Goal: Information Seeking & Learning: Compare options

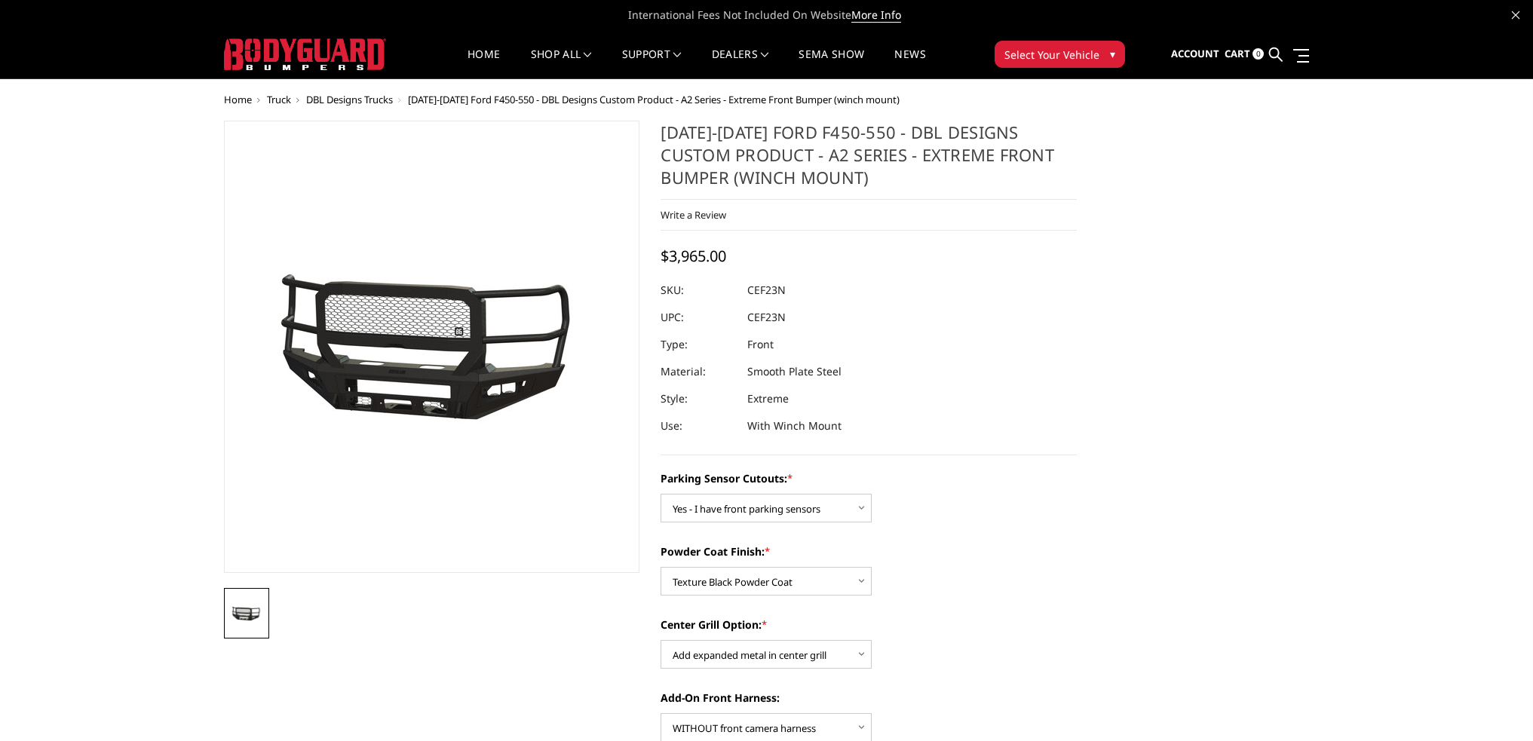
select select "540"
select select "518"
select select "1080"
select select "1696"
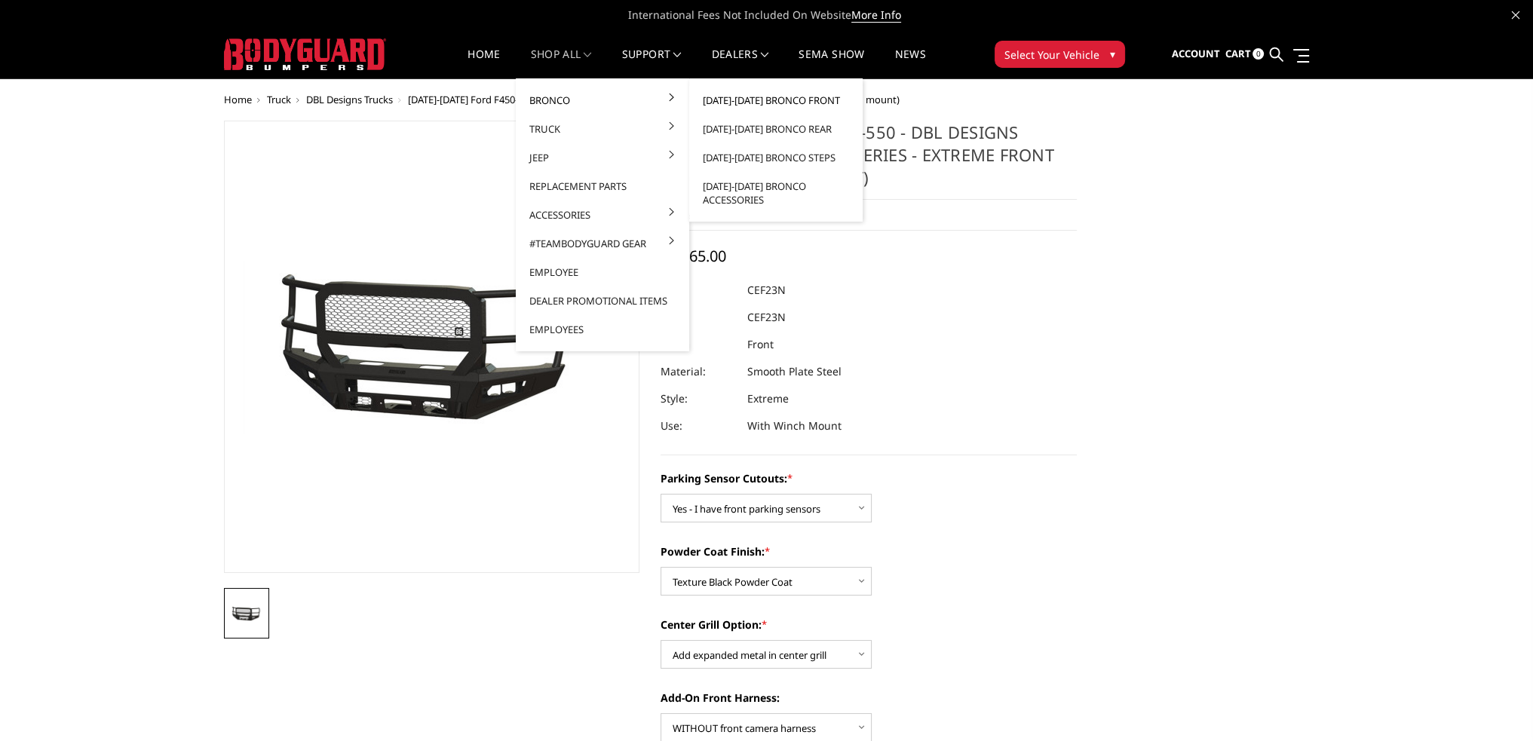
click at [737, 103] on link "[DATE]-[DATE] Bronco Front" at bounding box center [775, 100] width 161 height 29
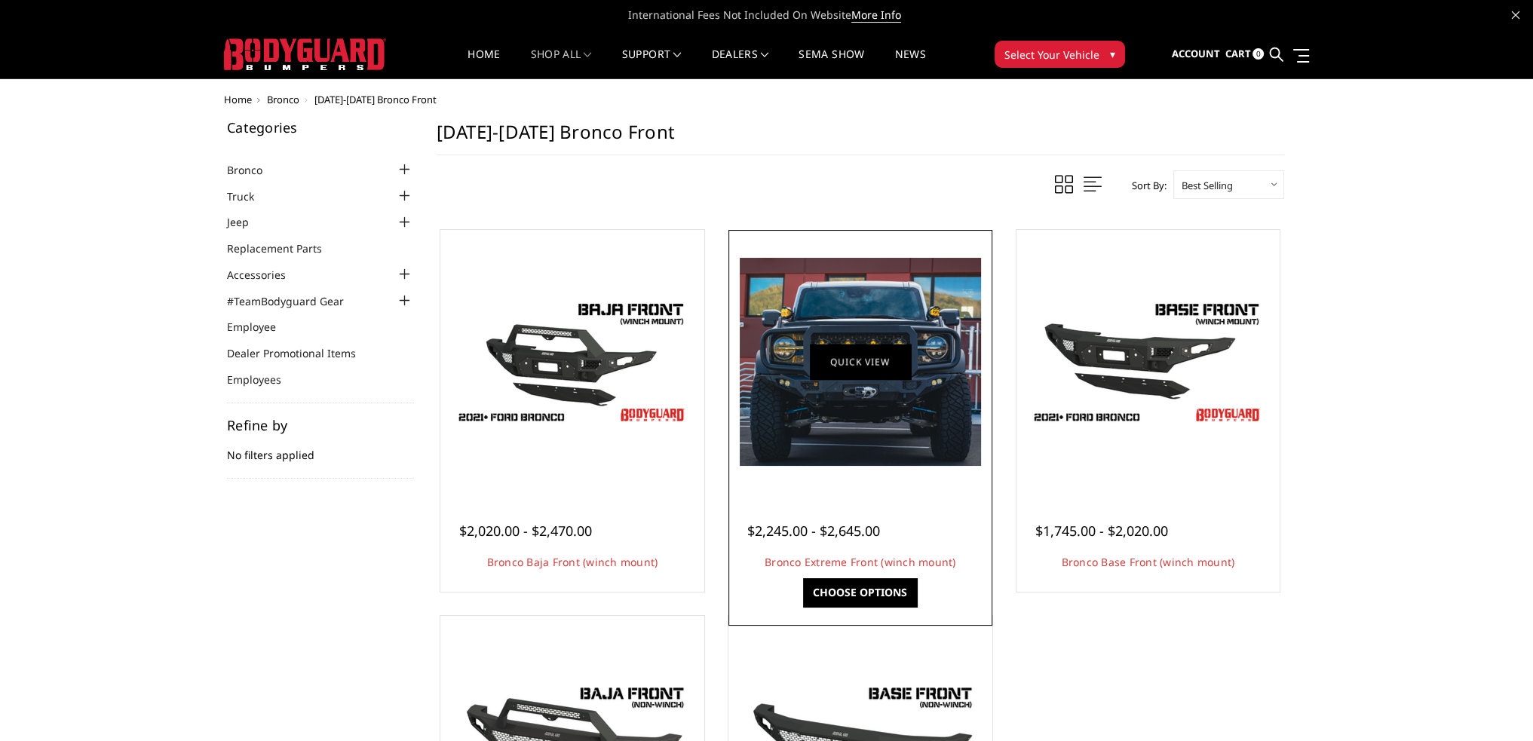
click at [880, 367] on link "Quick view" at bounding box center [860, 361] width 101 height 35
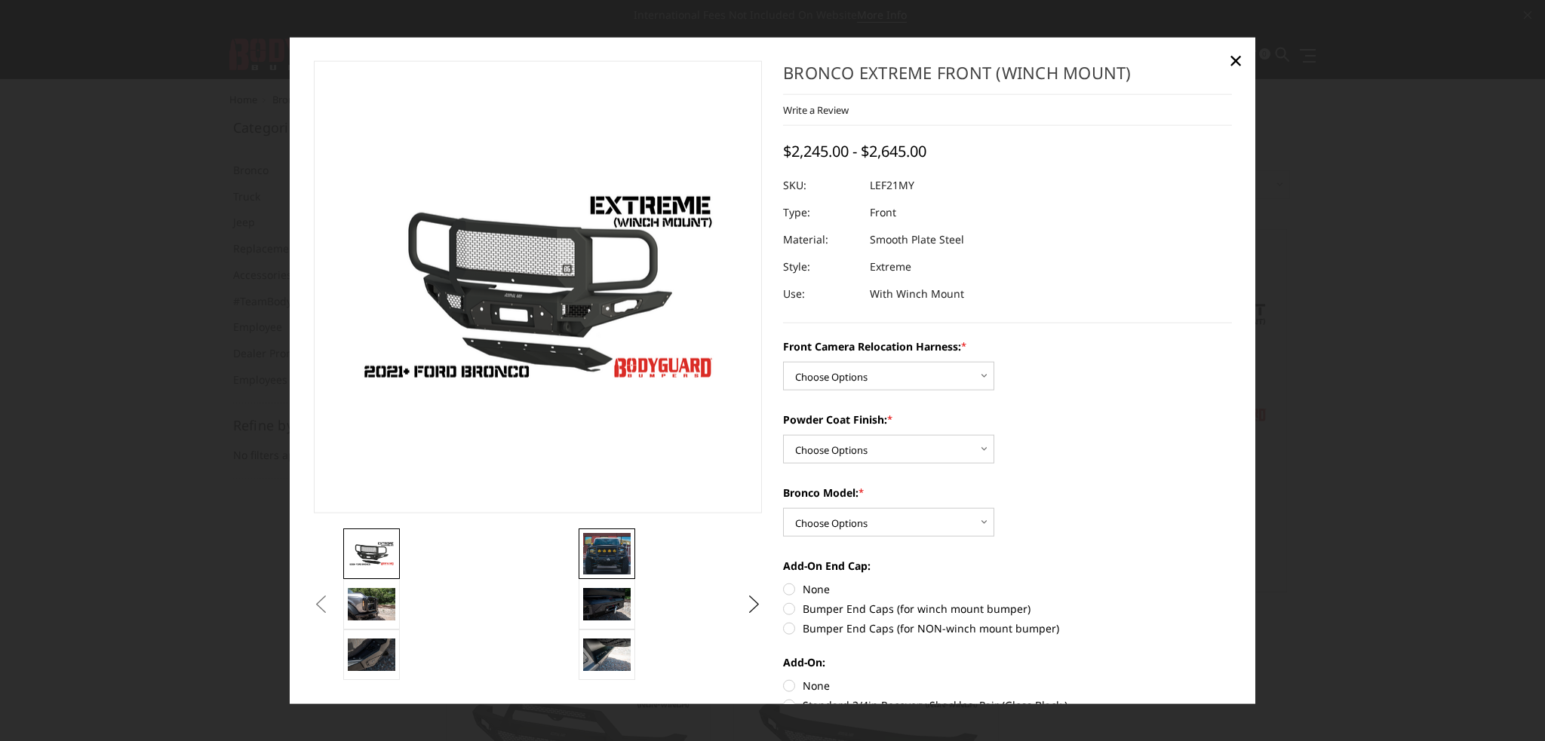
click at [613, 553] on img at bounding box center [607, 553] width 48 height 41
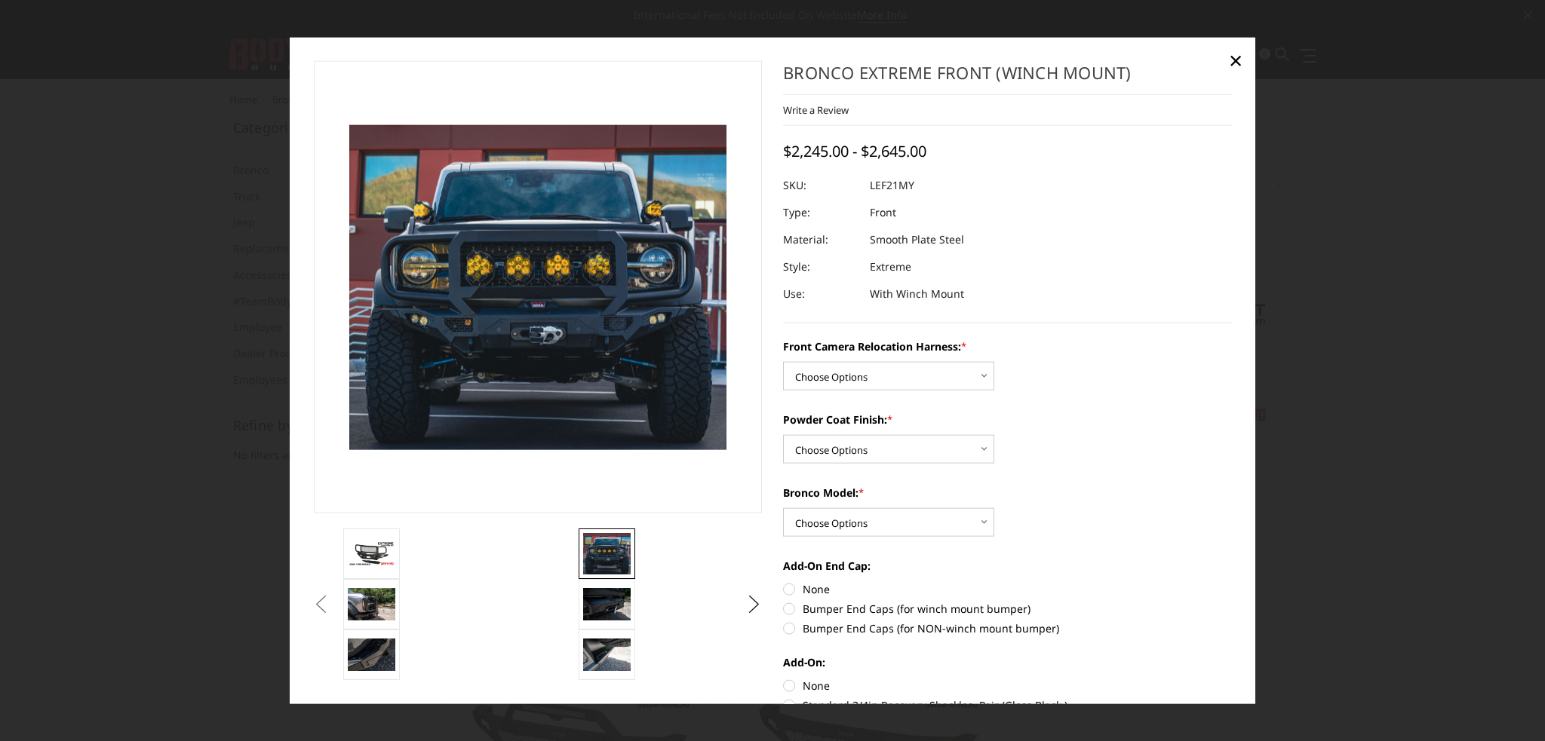
click at [560, 367] on img at bounding box center [537, 286] width 377 height 325
click at [1238, 62] on span "×" at bounding box center [1236, 60] width 14 height 32
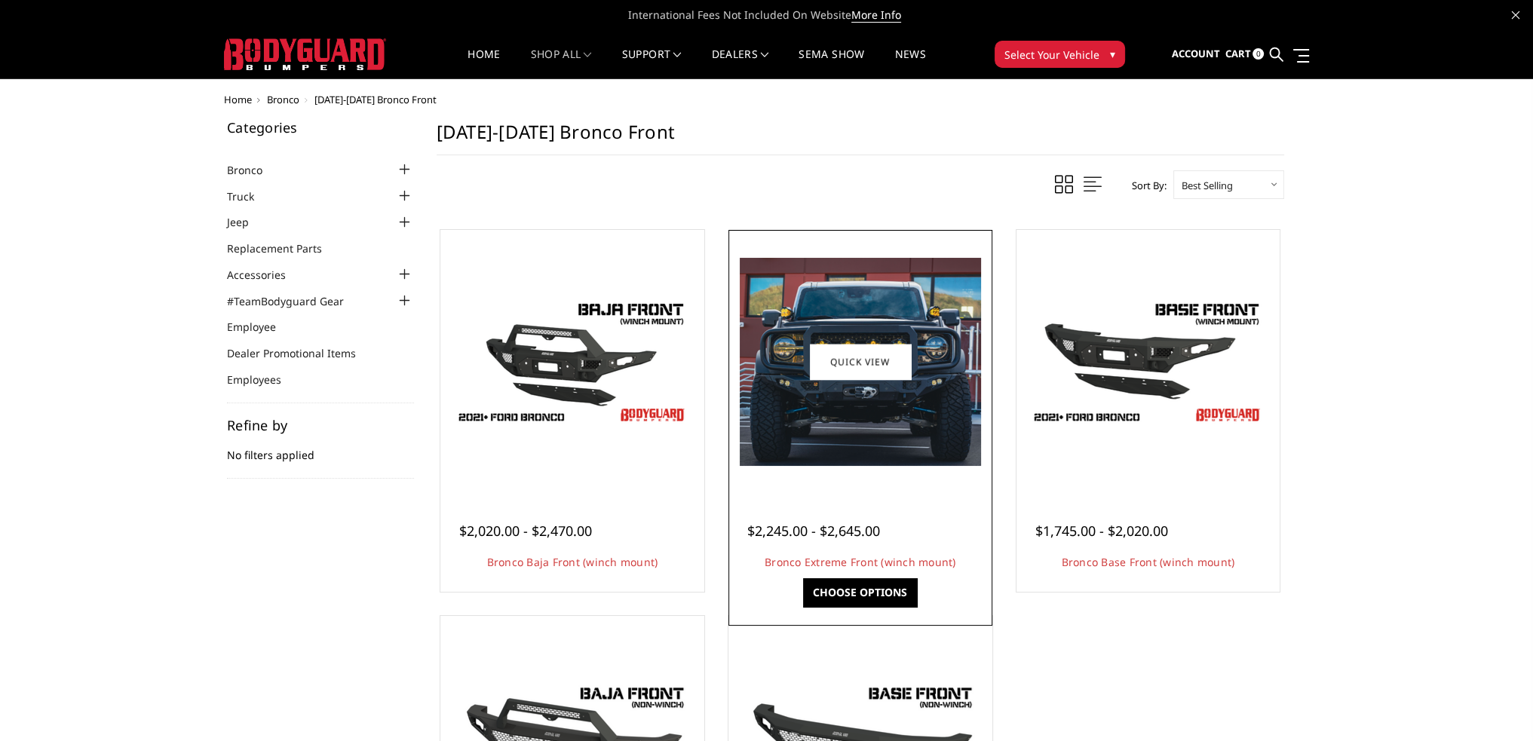
click at [896, 299] on img at bounding box center [860, 362] width 241 height 208
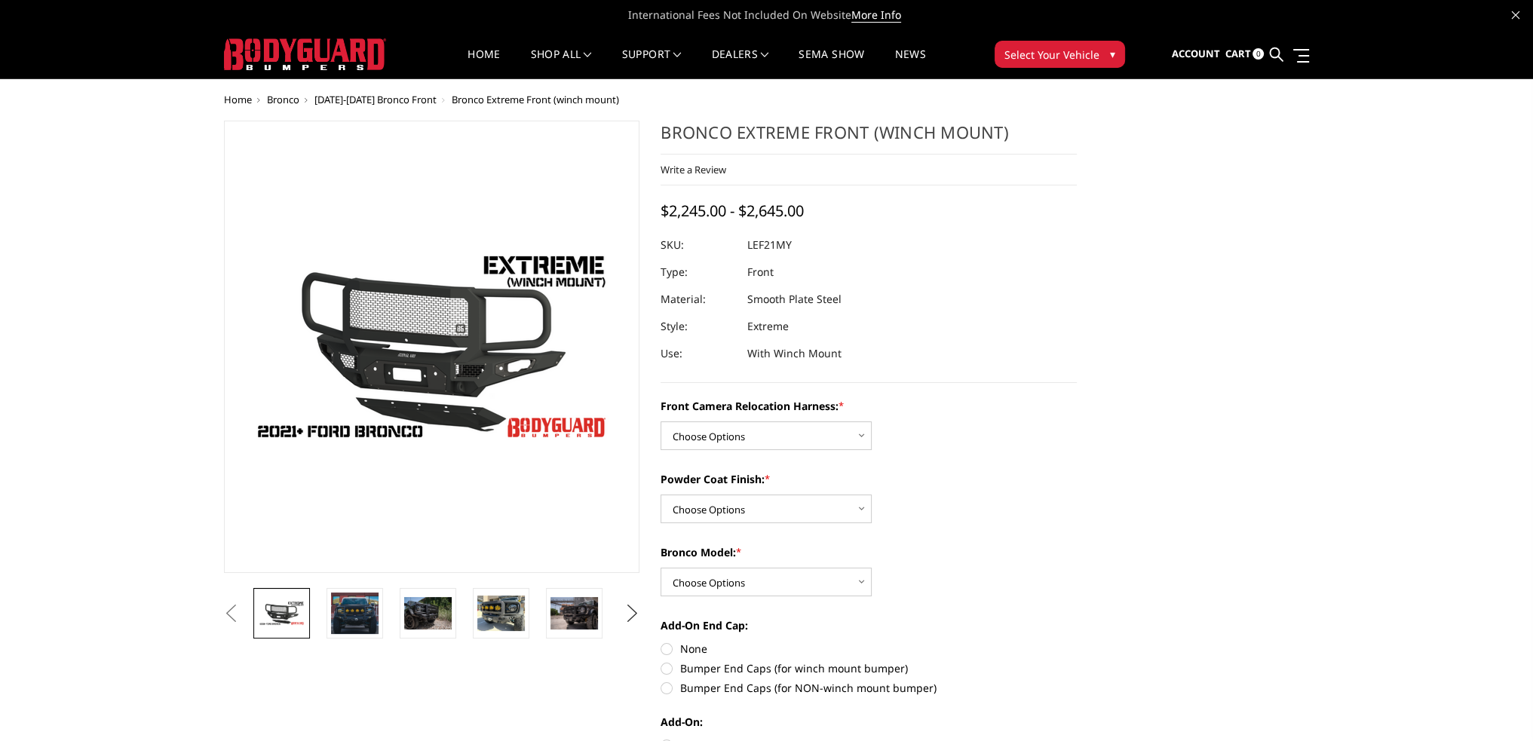
click at [625, 612] on button "Next" at bounding box center [632, 614] width 23 height 23
click at [631, 612] on button "Next" at bounding box center [632, 614] width 23 height 23
click at [495, 606] on img at bounding box center [501, 614] width 48 height 32
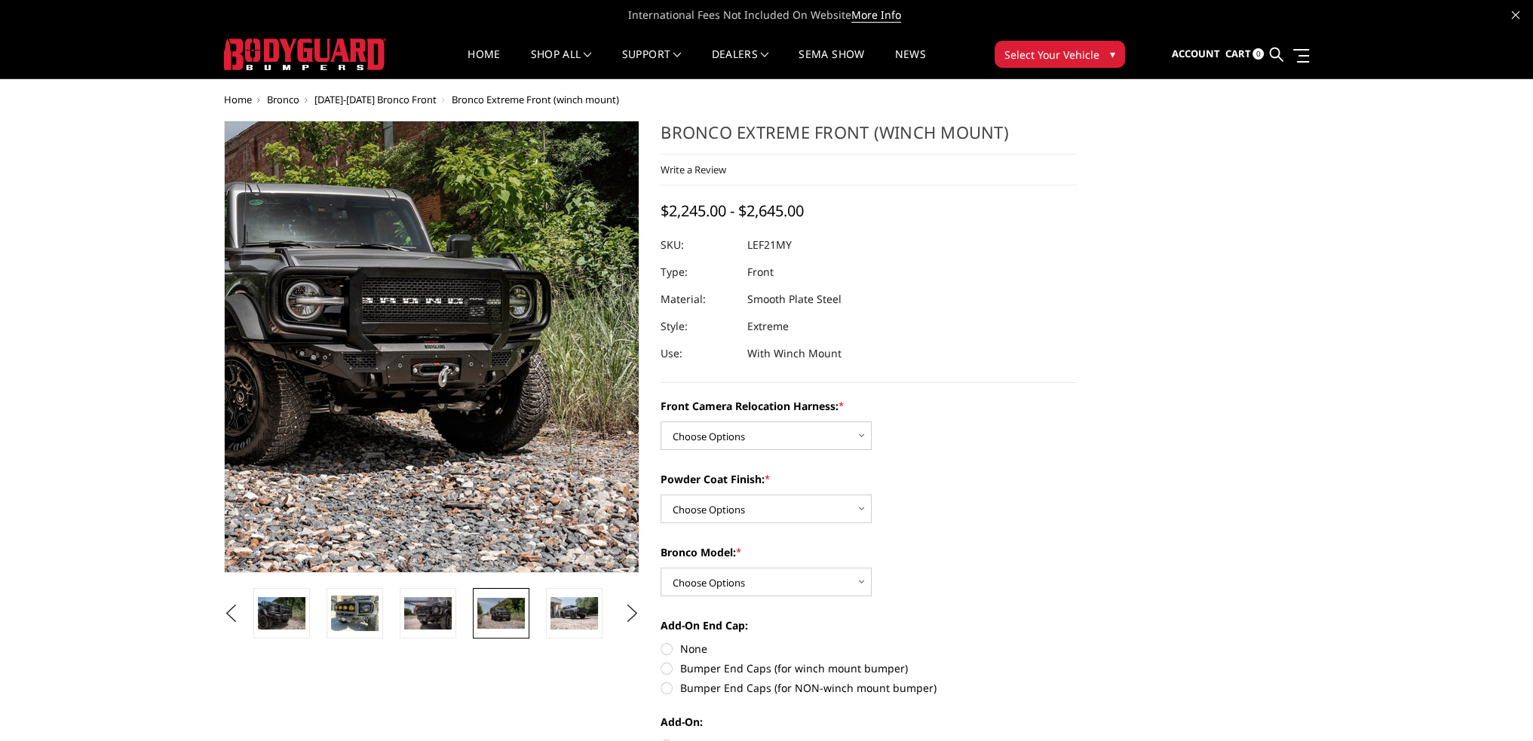
click at [499, 459] on img at bounding box center [343, 301] width 965 height 640
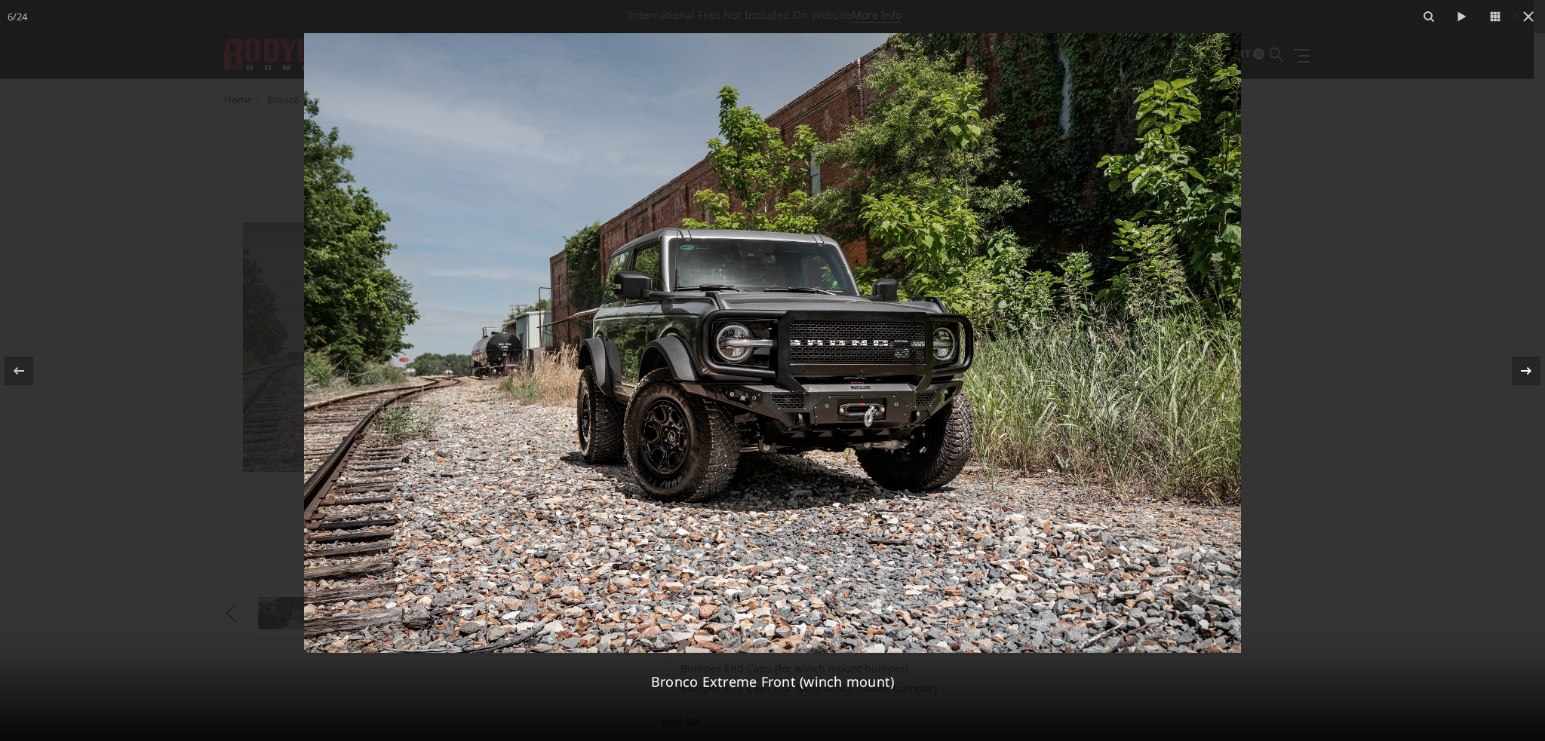
click at [1530, 370] on icon at bounding box center [1526, 371] width 11 height 8
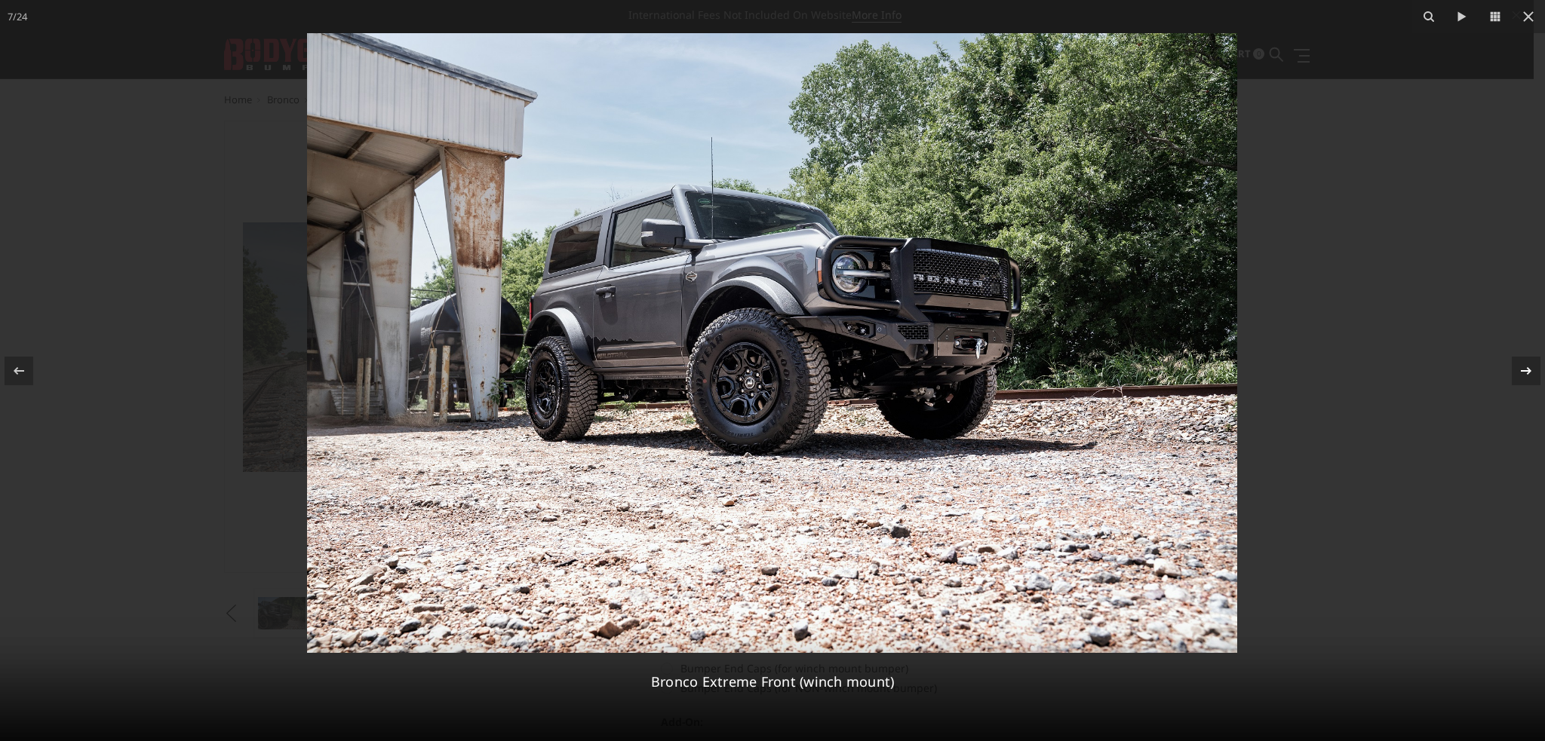
click at [1530, 370] on icon at bounding box center [1526, 371] width 11 height 8
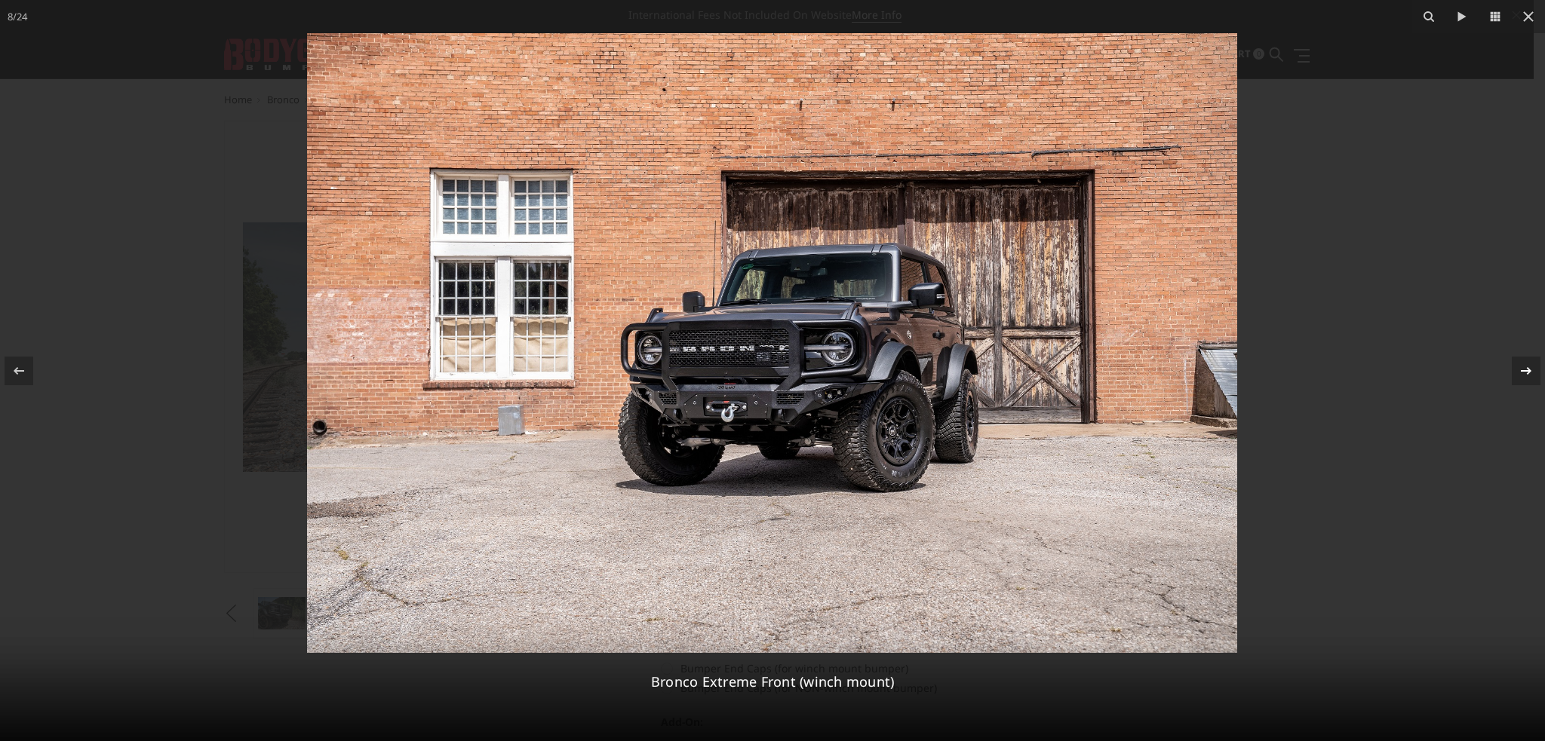
click at [1527, 370] on icon at bounding box center [1526, 371] width 18 height 18
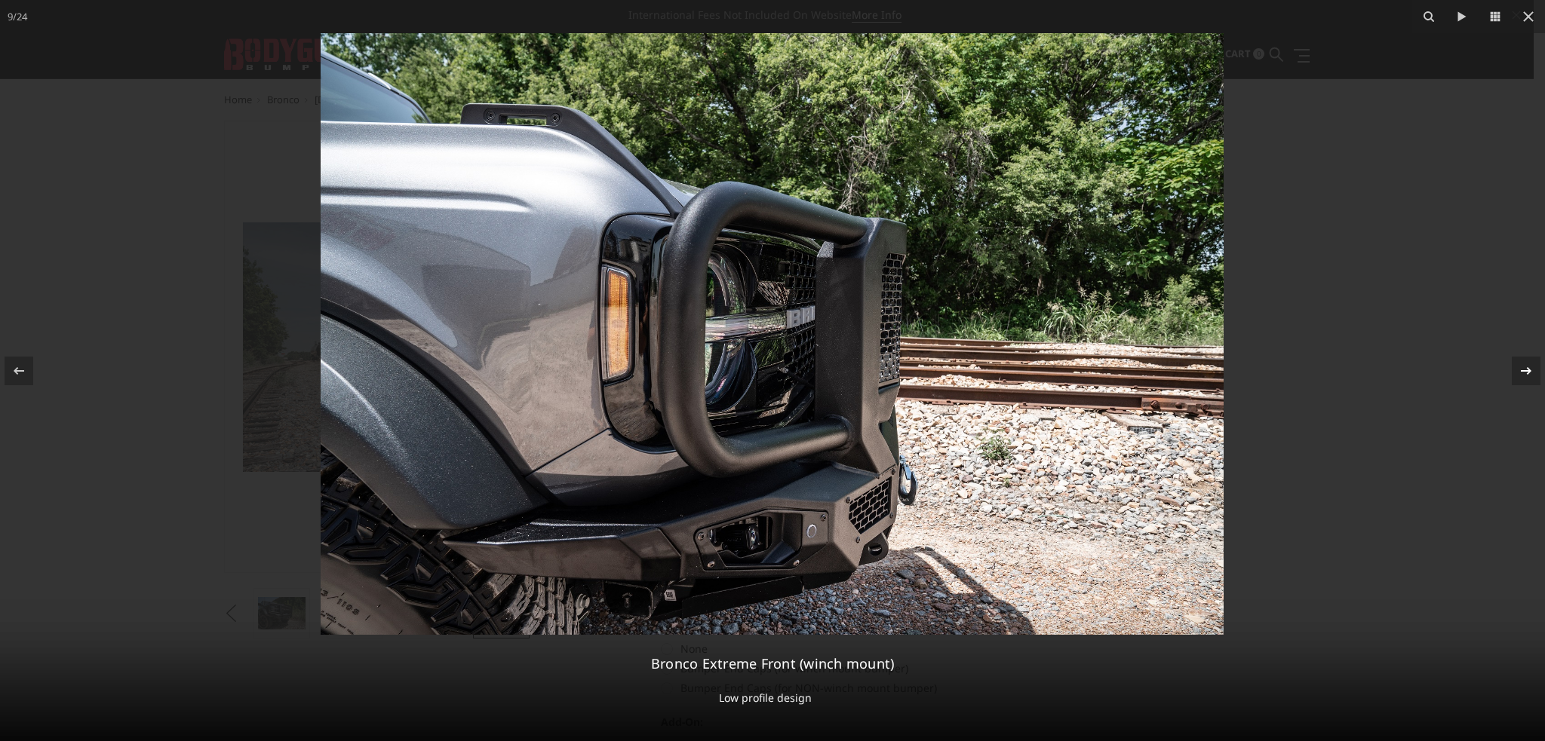
click at [1527, 370] on icon at bounding box center [1526, 371] width 18 height 18
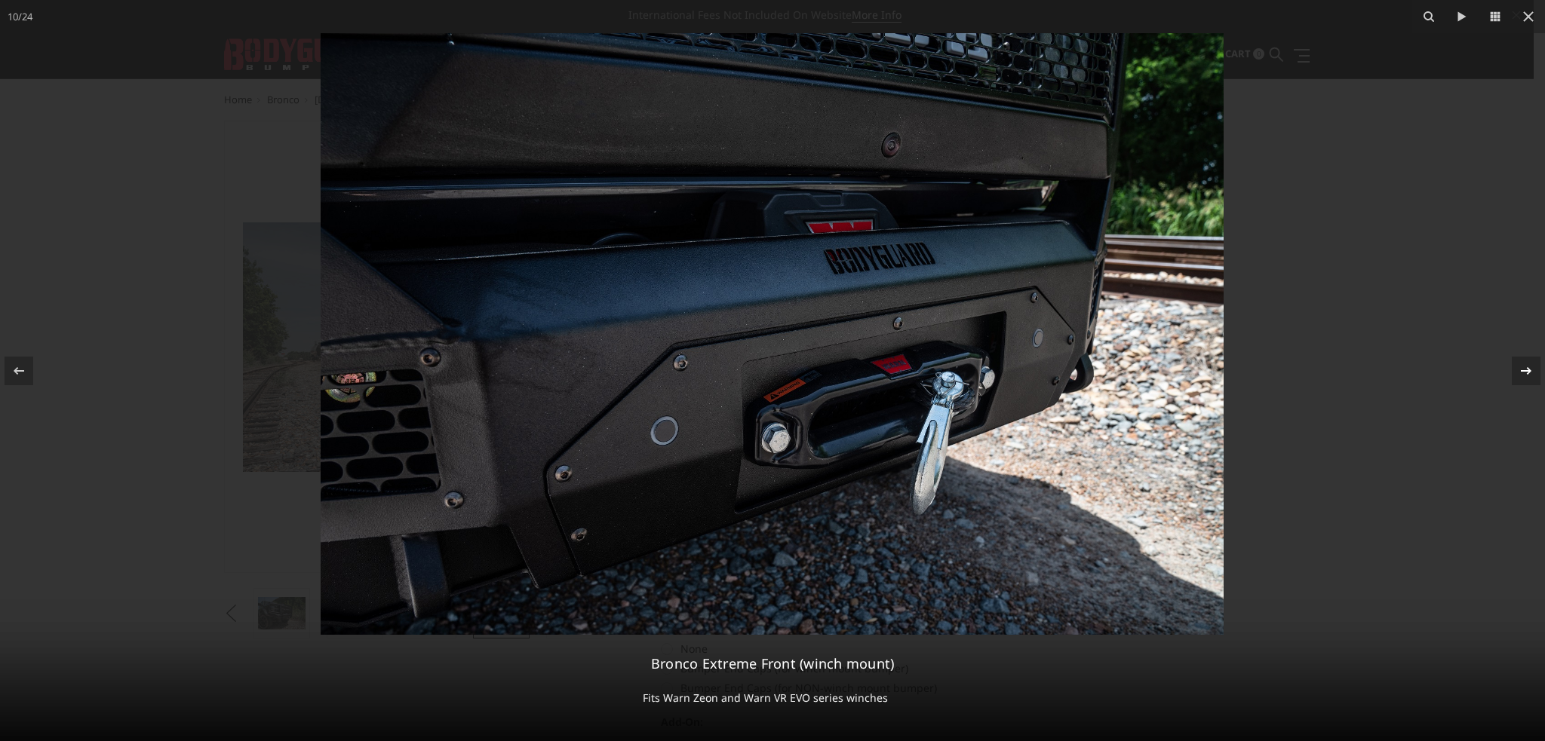
click at [1527, 370] on icon at bounding box center [1526, 371] width 18 height 18
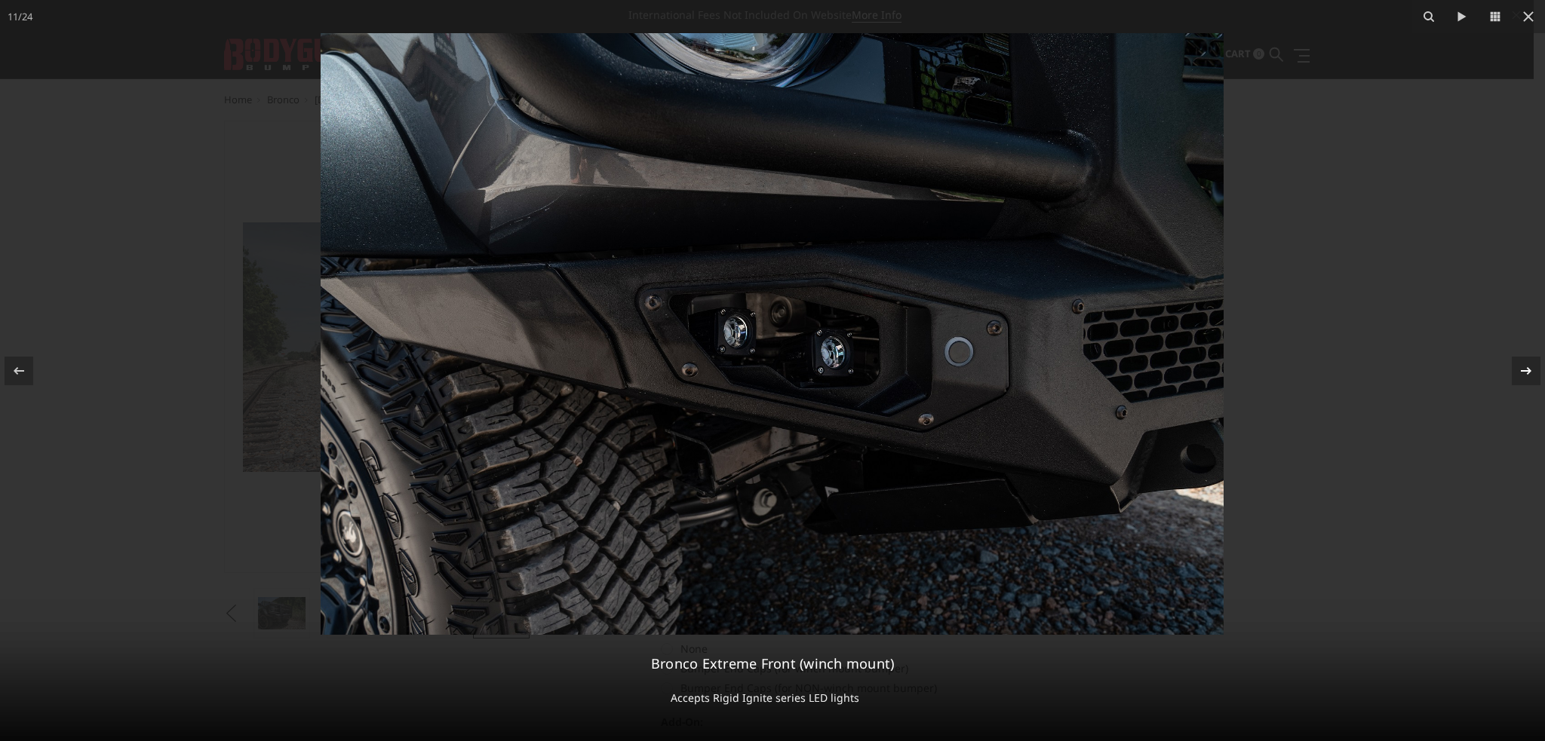
click at [1524, 370] on icon at bounding box center [1526, 371] width 18 height 18
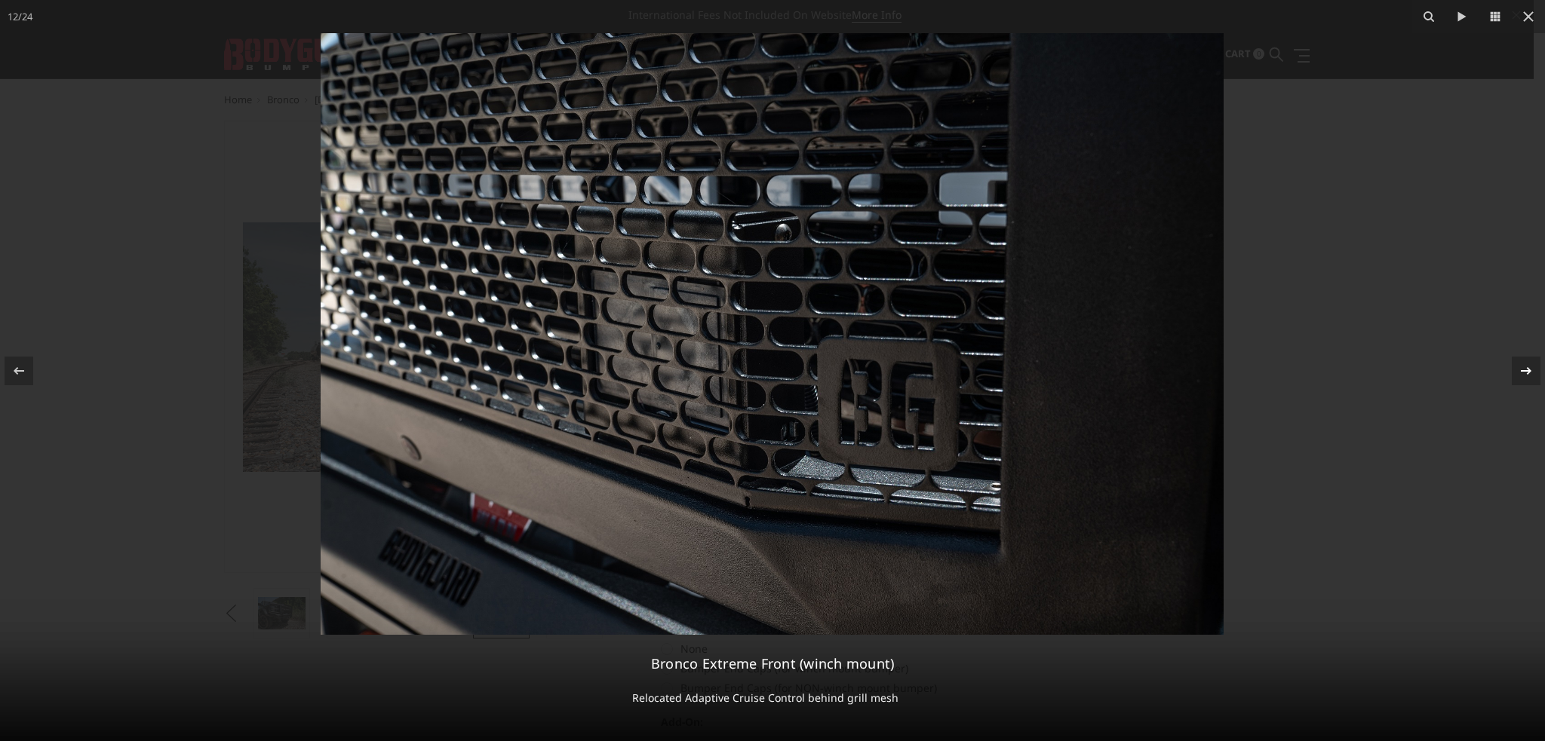
click at [1524, 370] on icon at bounding box center [1526, 371] width 18 height 18
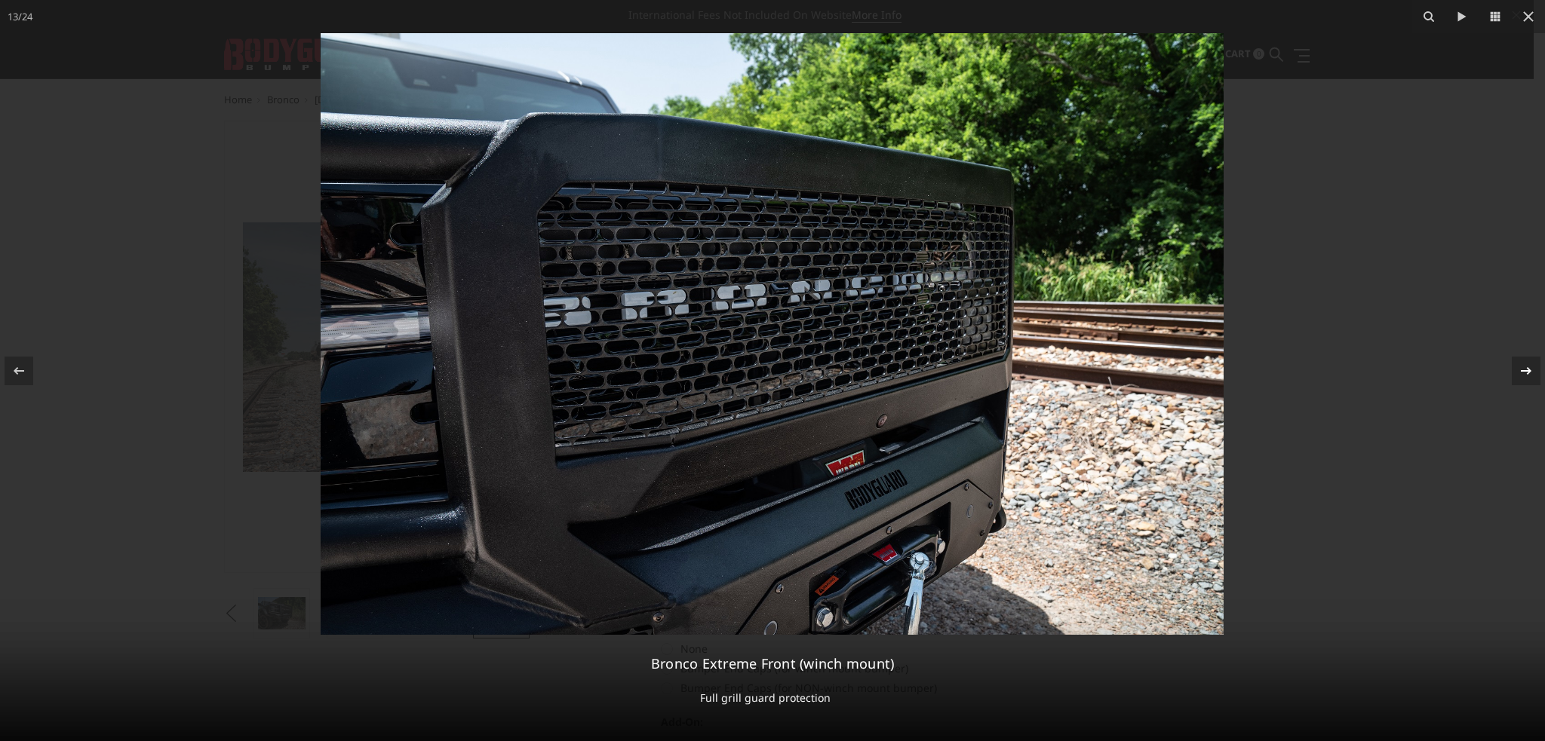
click at [1524, 370] on icon at bounding box center [1526, 371] width 18 height 18
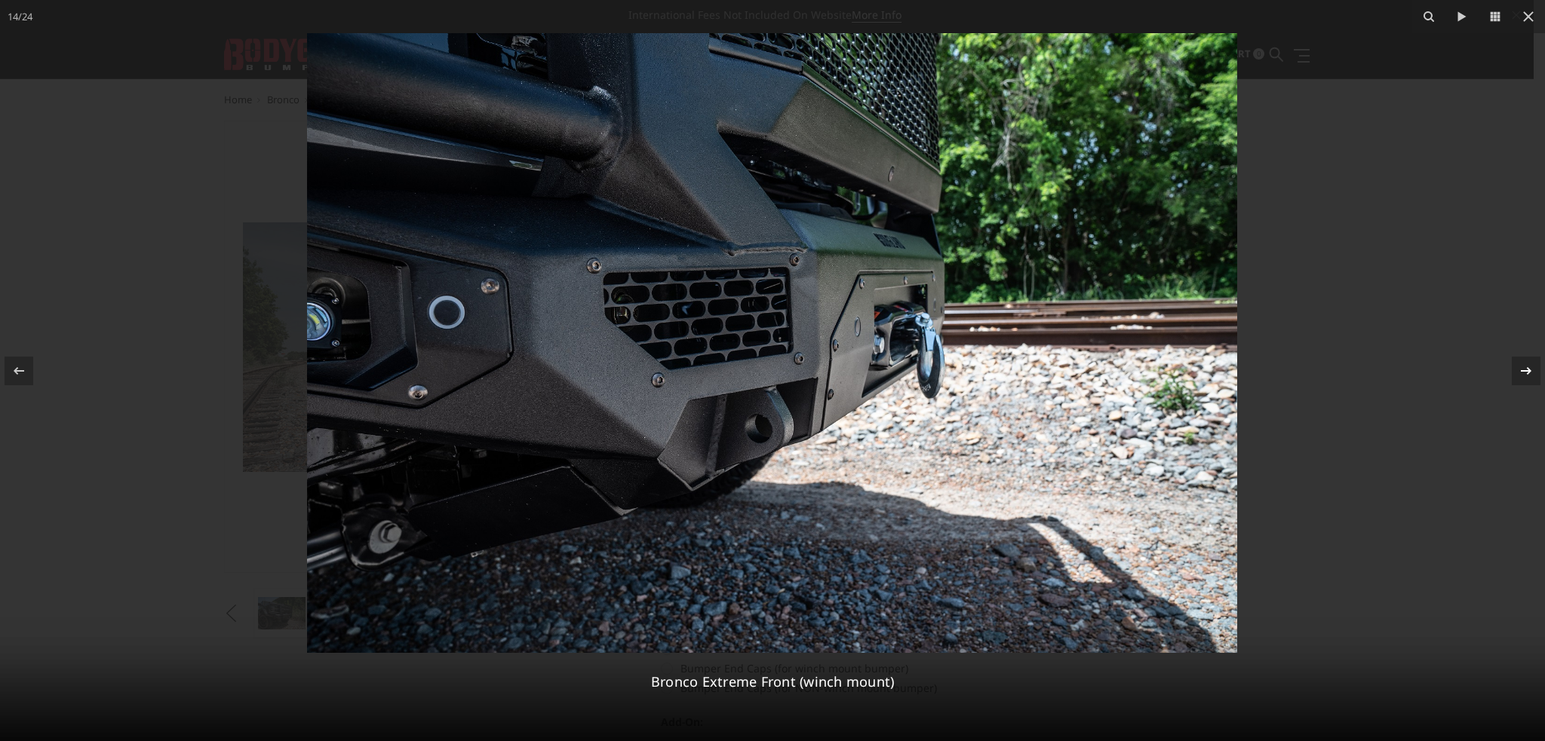
click at [1524, 370] on icon at bounding box center [1526, 371] width 18 height 18
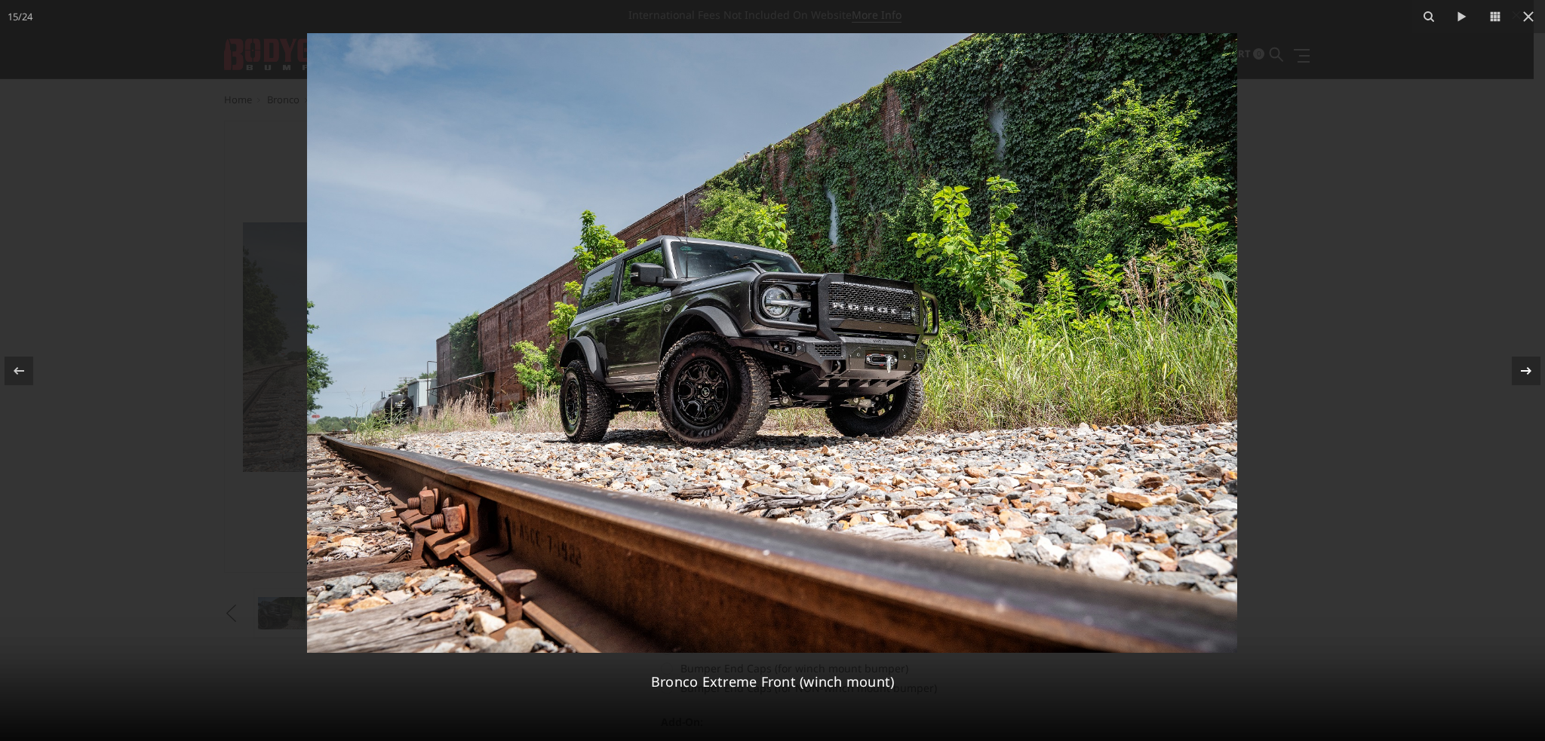
click at [1524, 370] on icon at bounding box center [1526, 371] width 18 height 18
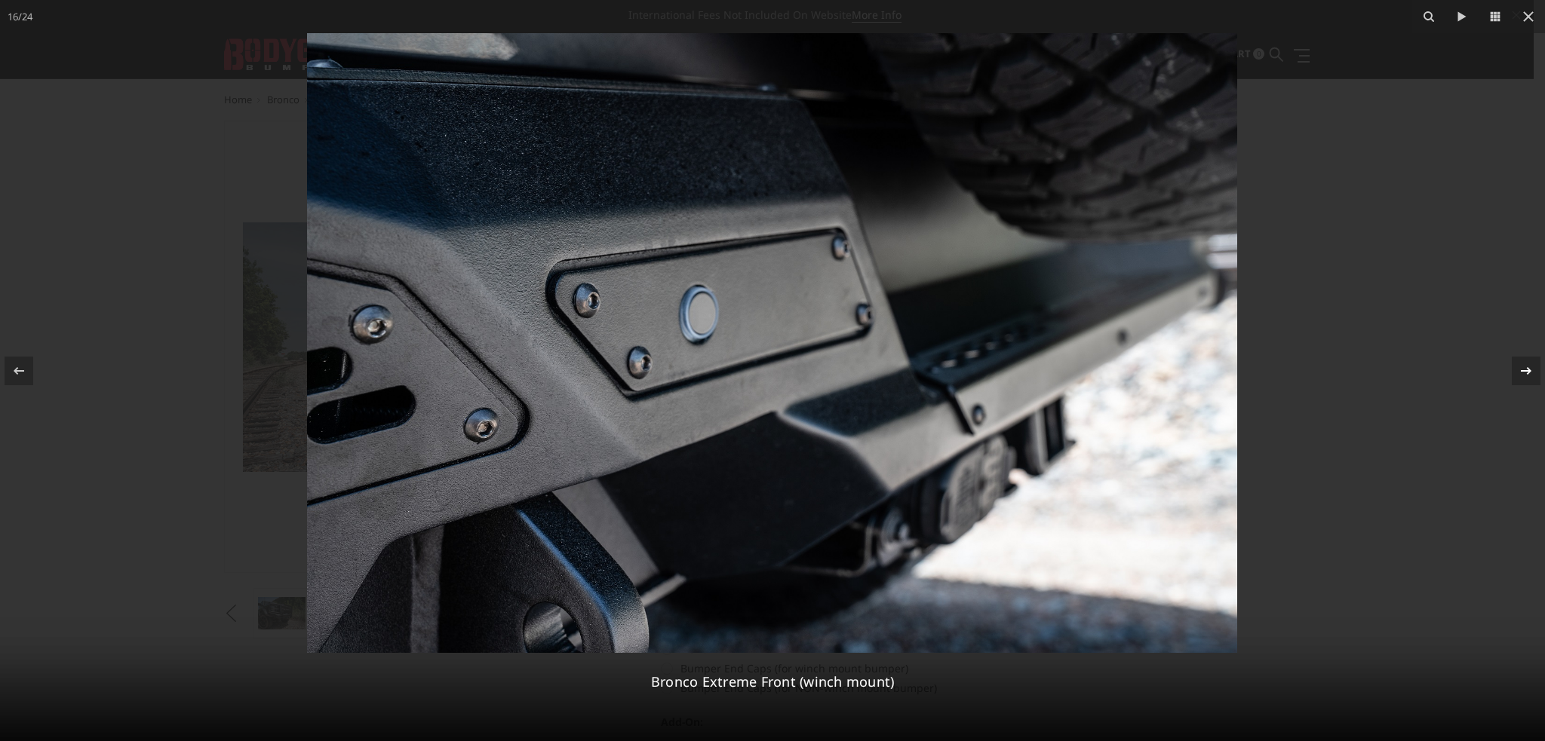
click at [1524, 370] on icon at bounding box center [1526, 371] width 18 height 18
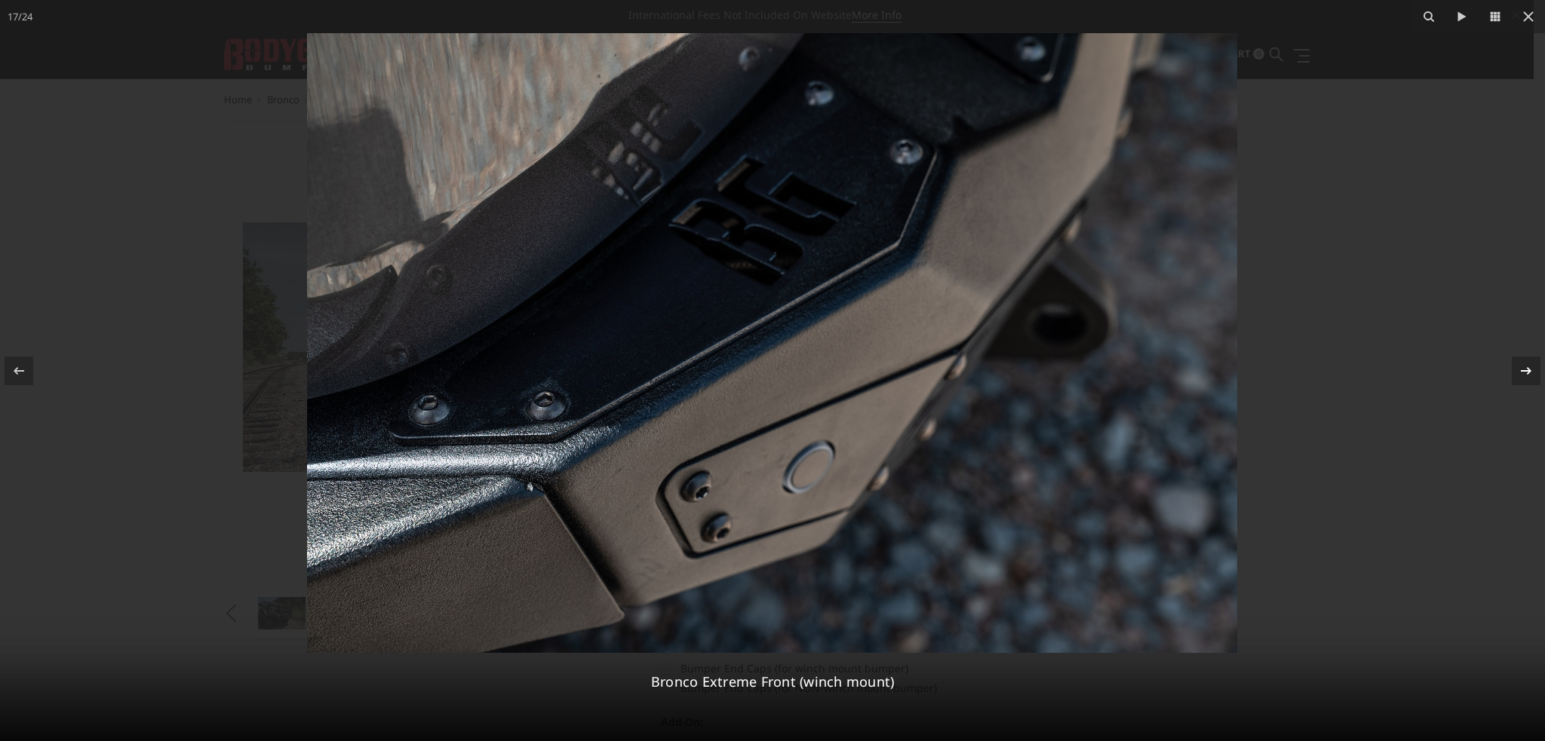
click at [1524, 370] on icon at bounding box center [1526, 371] width 18 height 18
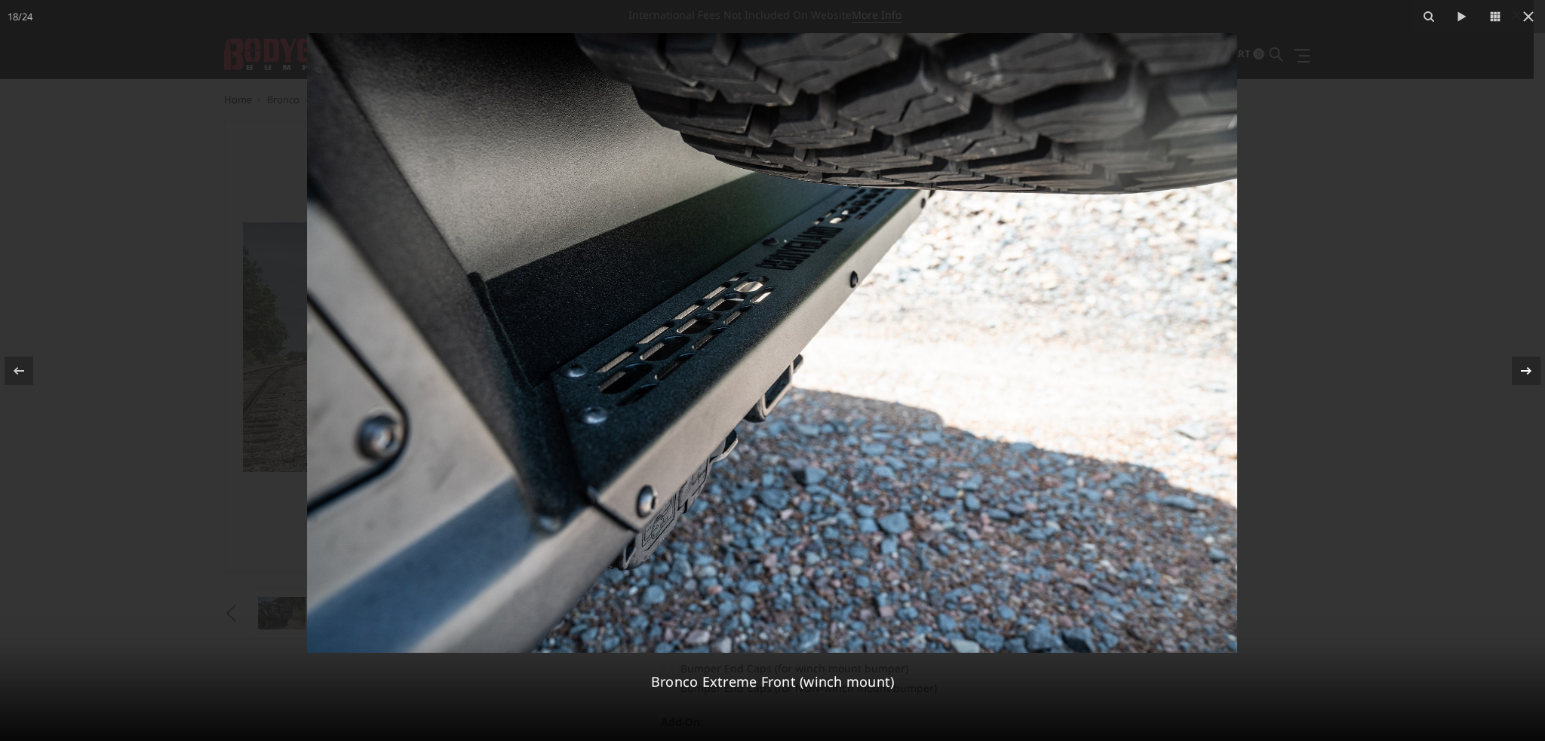
click at [1524, 370] on icon at bounding box center [1526, 371] width 18 height 18
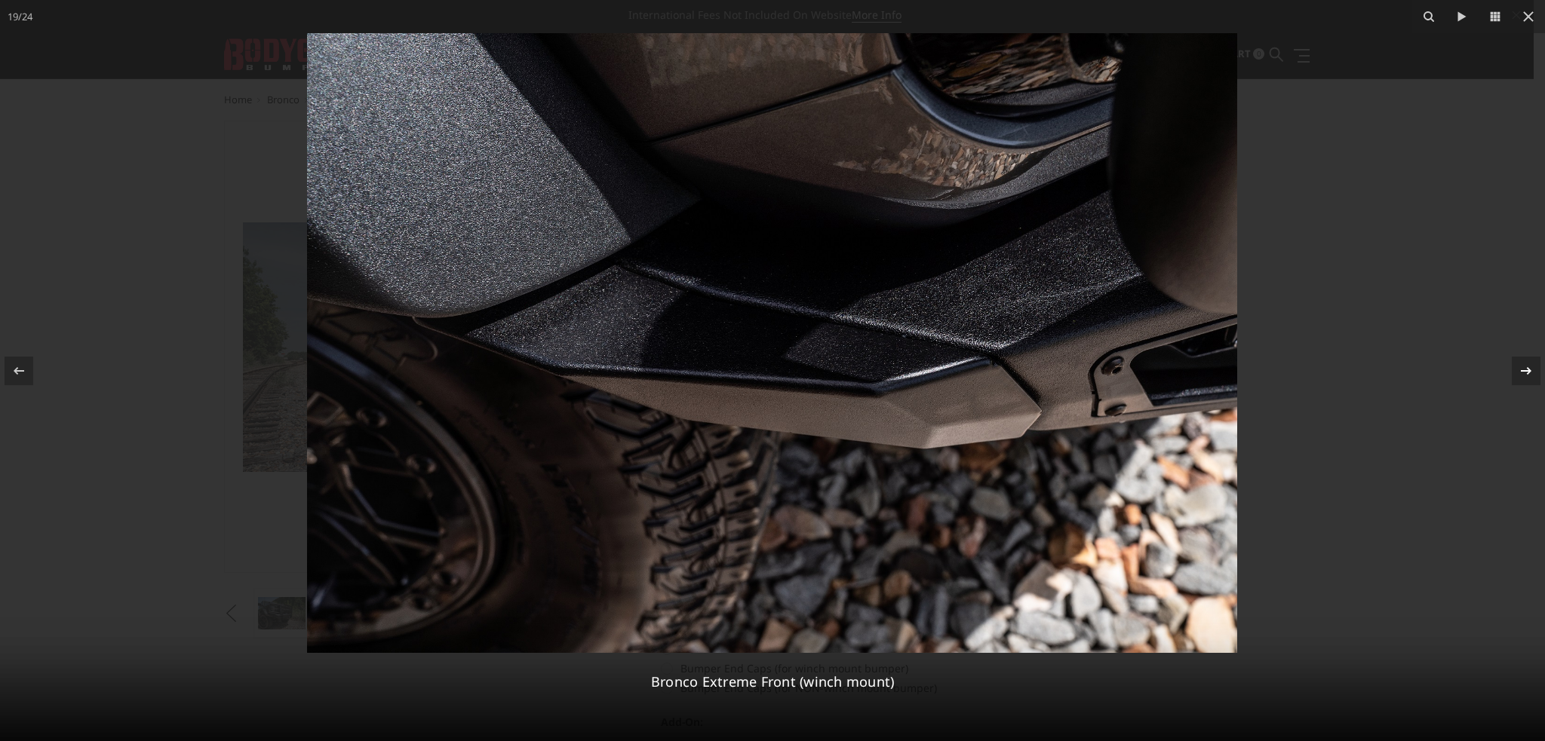
click at [1524, 370] on icon at bounding box center [1526, 371] width 18 height 18
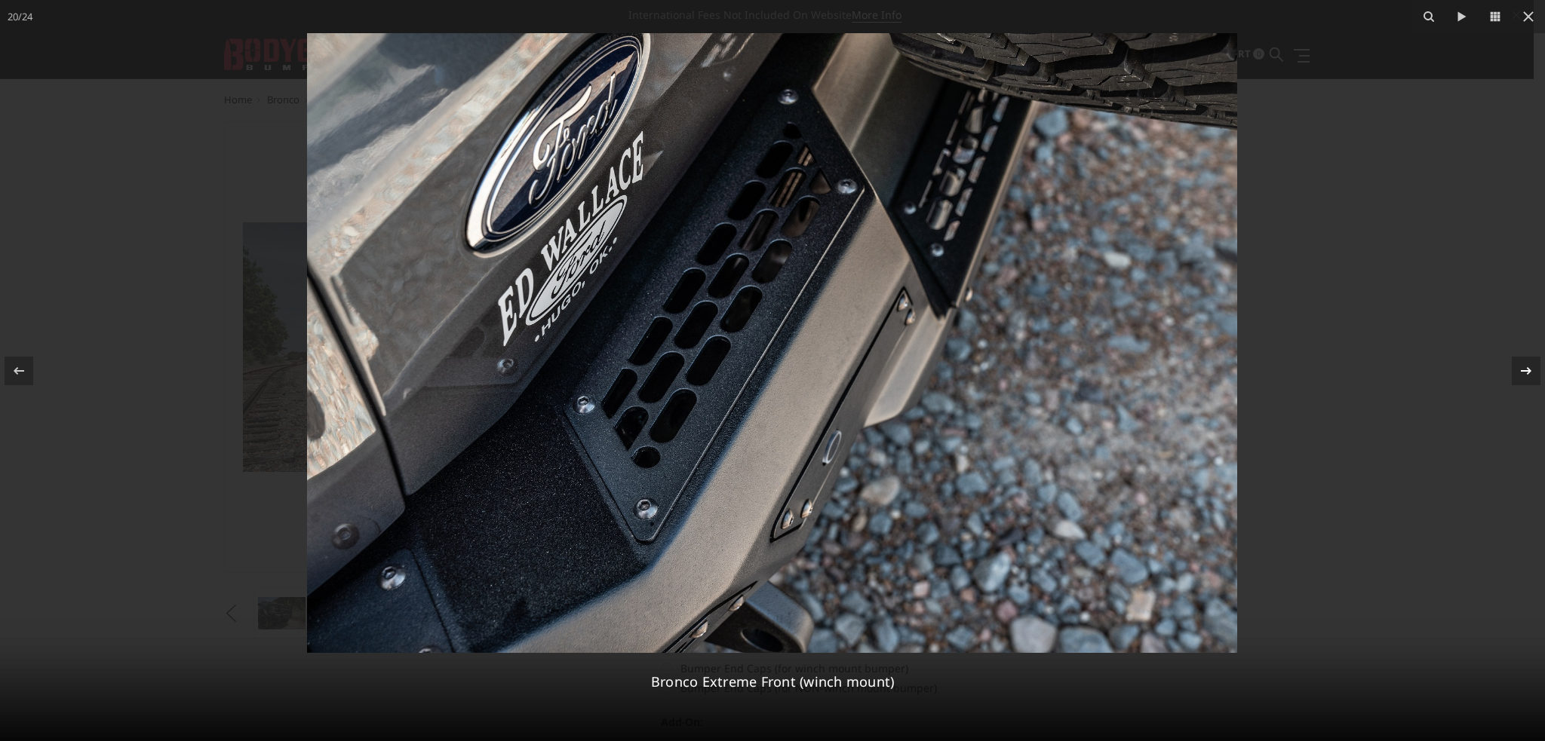
click at [1524, 370] on icon at bounding box center [1526, 371] width 18 height 18
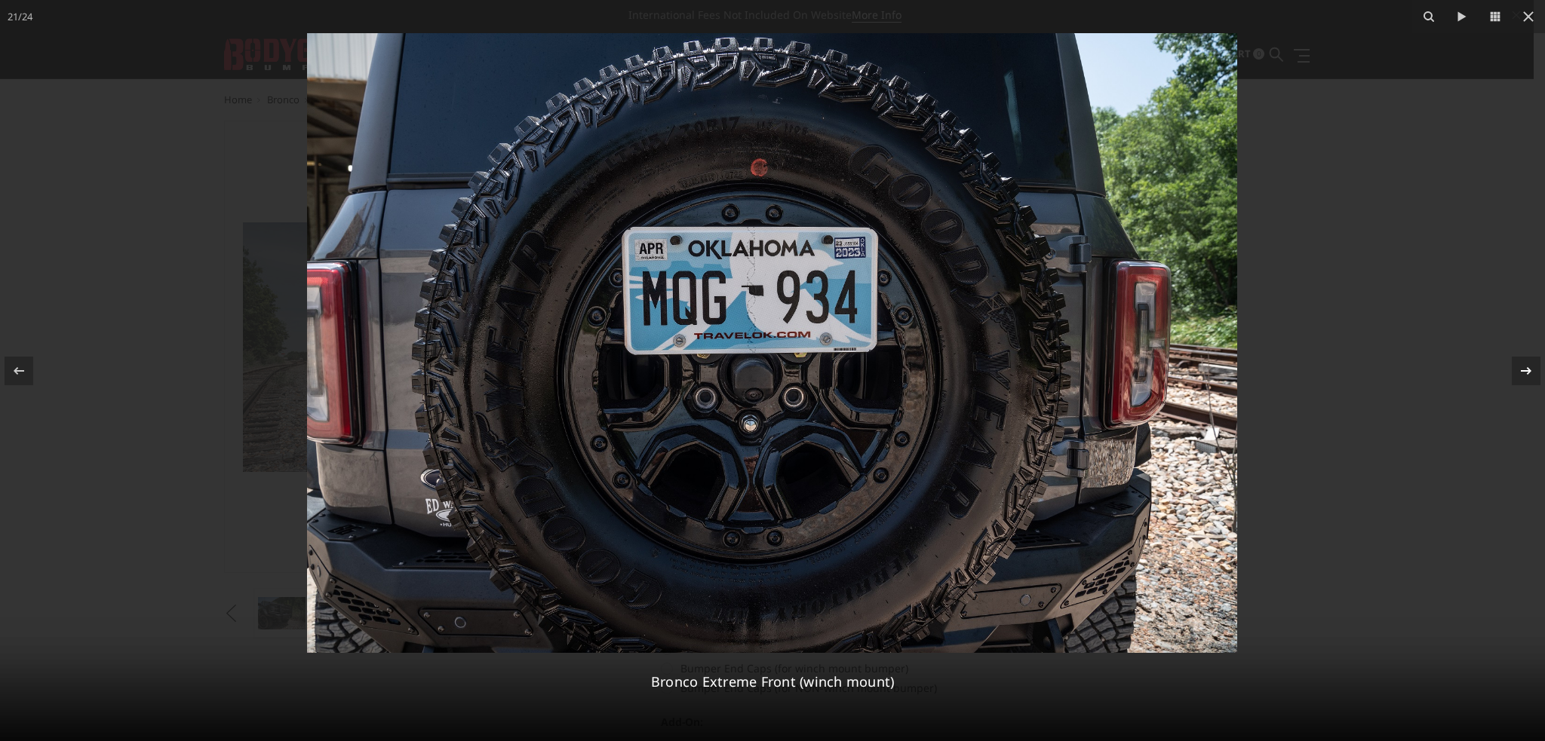
click at [1524, 370] on icon at bounding box center [1526, 371] width 18 height 18
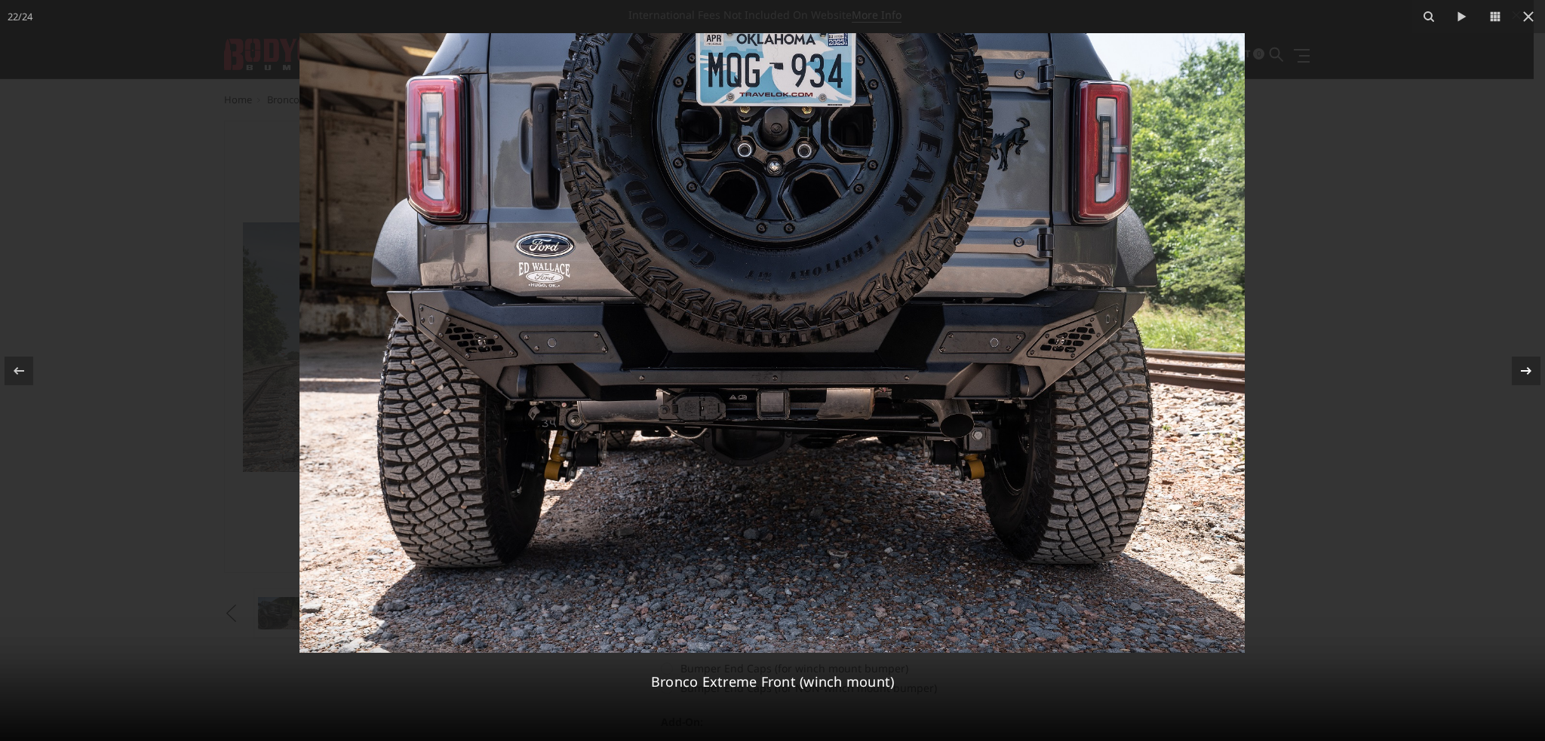
click at [1524, 370] on icon at bounding box center [1526, 371] width 18 height 18
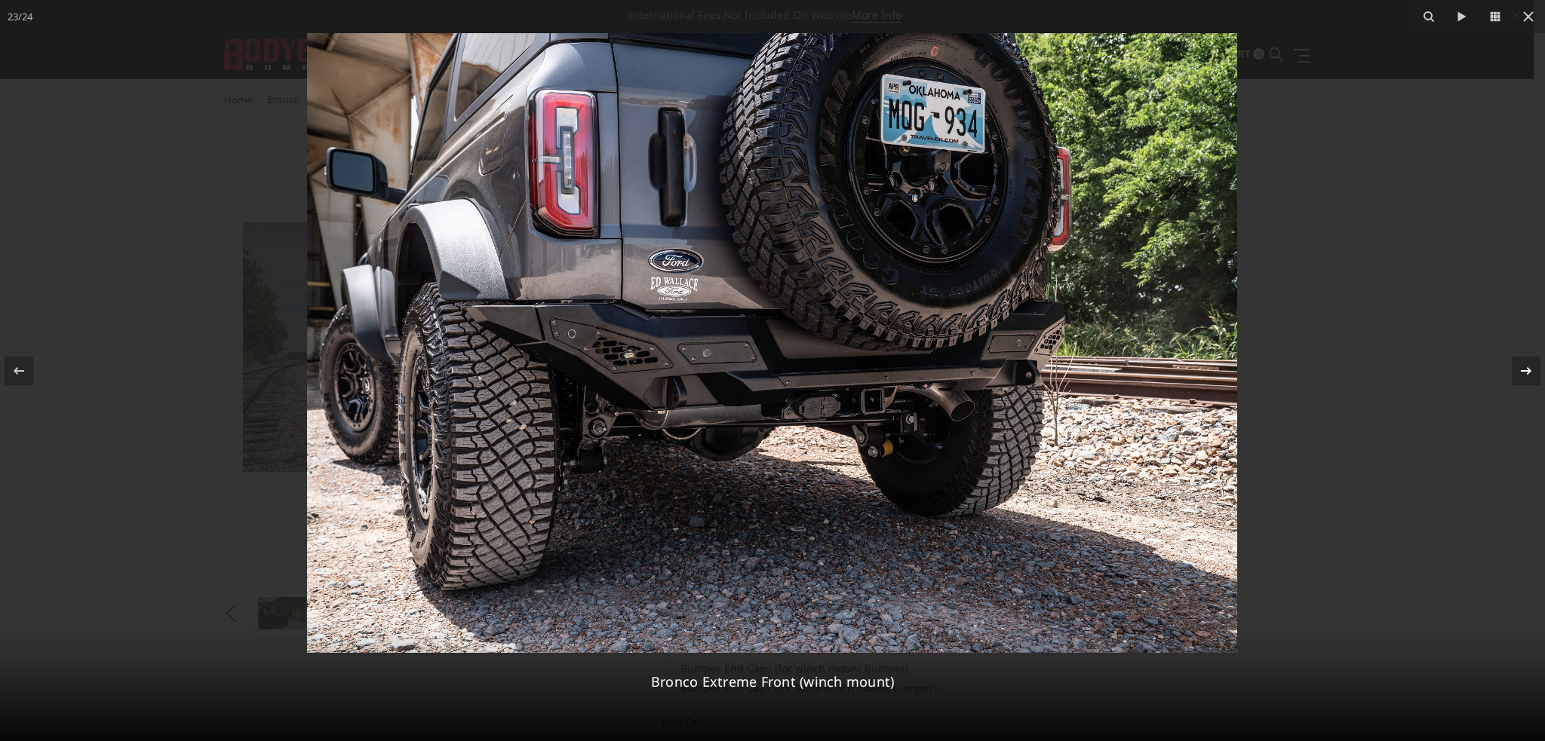
click at [1524, 370] on icon at bounding box center [1526, 371] width 18 height 18
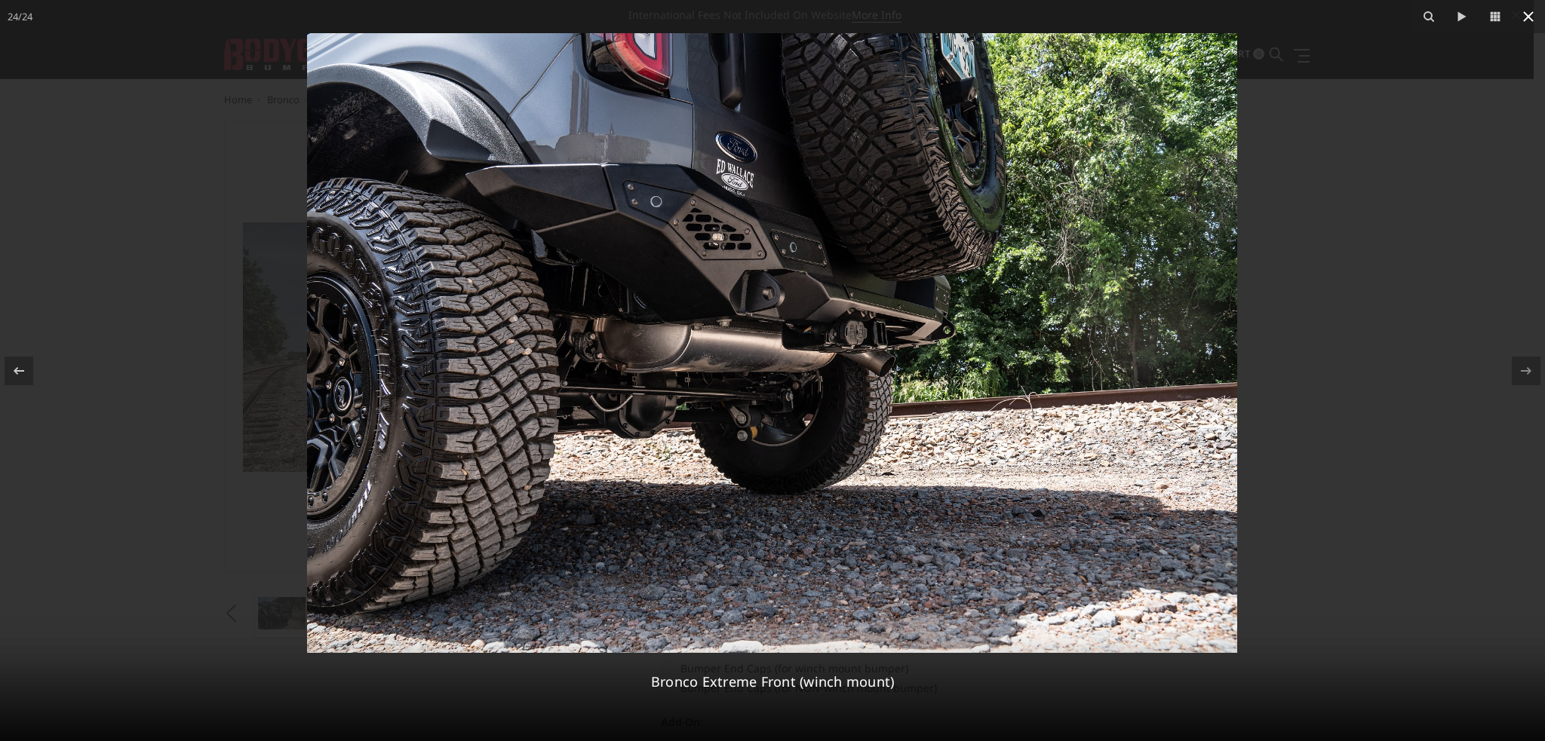
click at [1533, 14] on icon at bounding box center [1528, 17] width 18 height 18
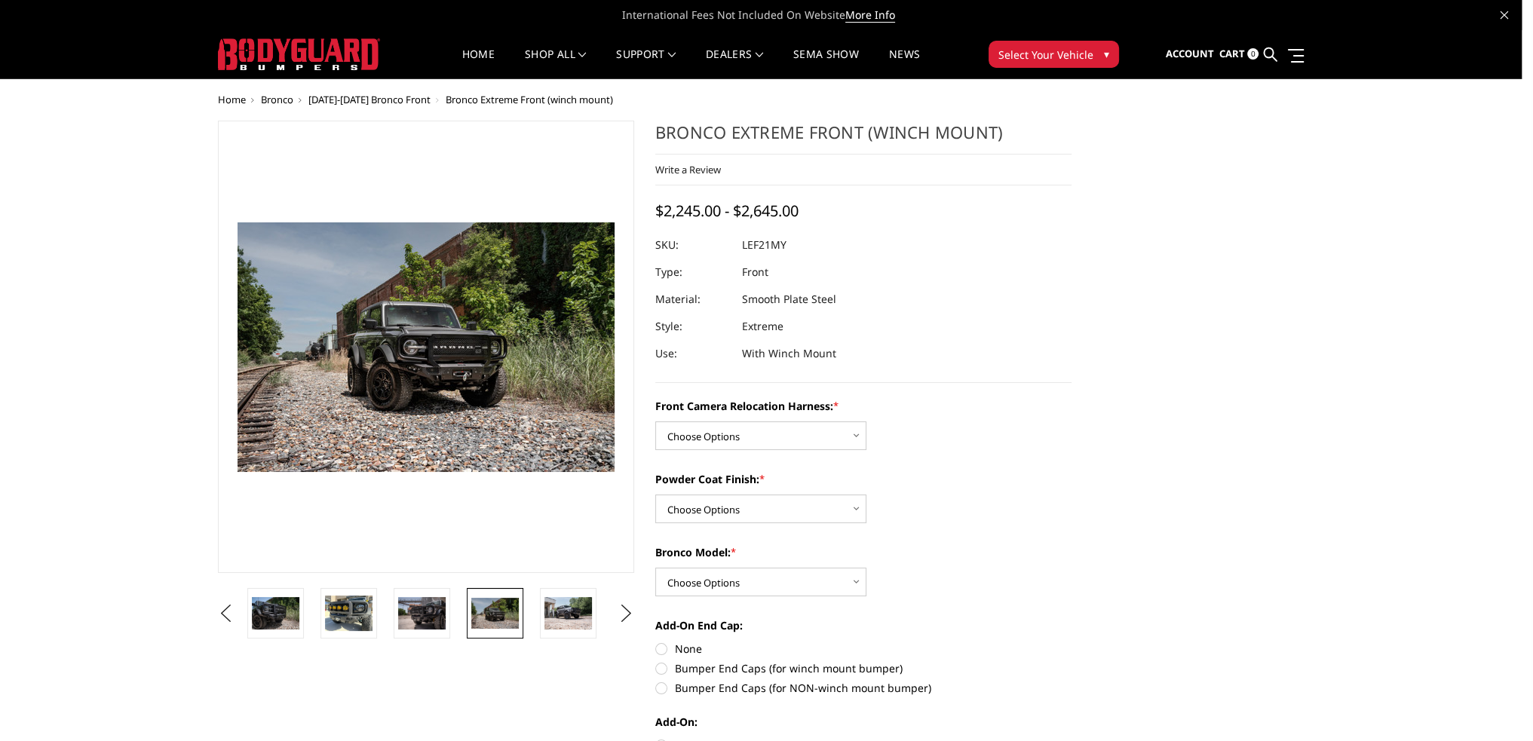
scroll to position [0, 1386]
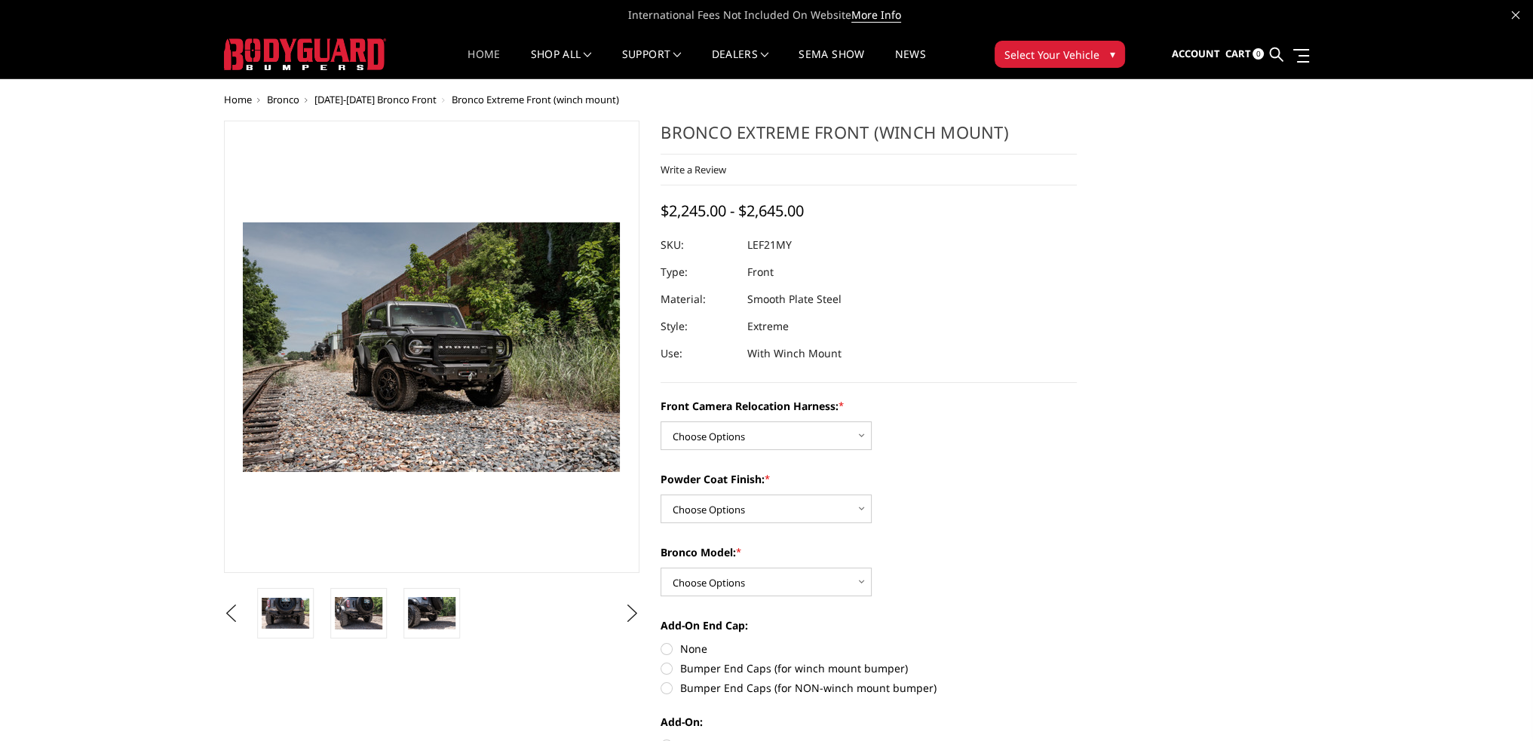
click at [480, 58] on link "Home" at bounding box center [484, 63] width 32 height 29
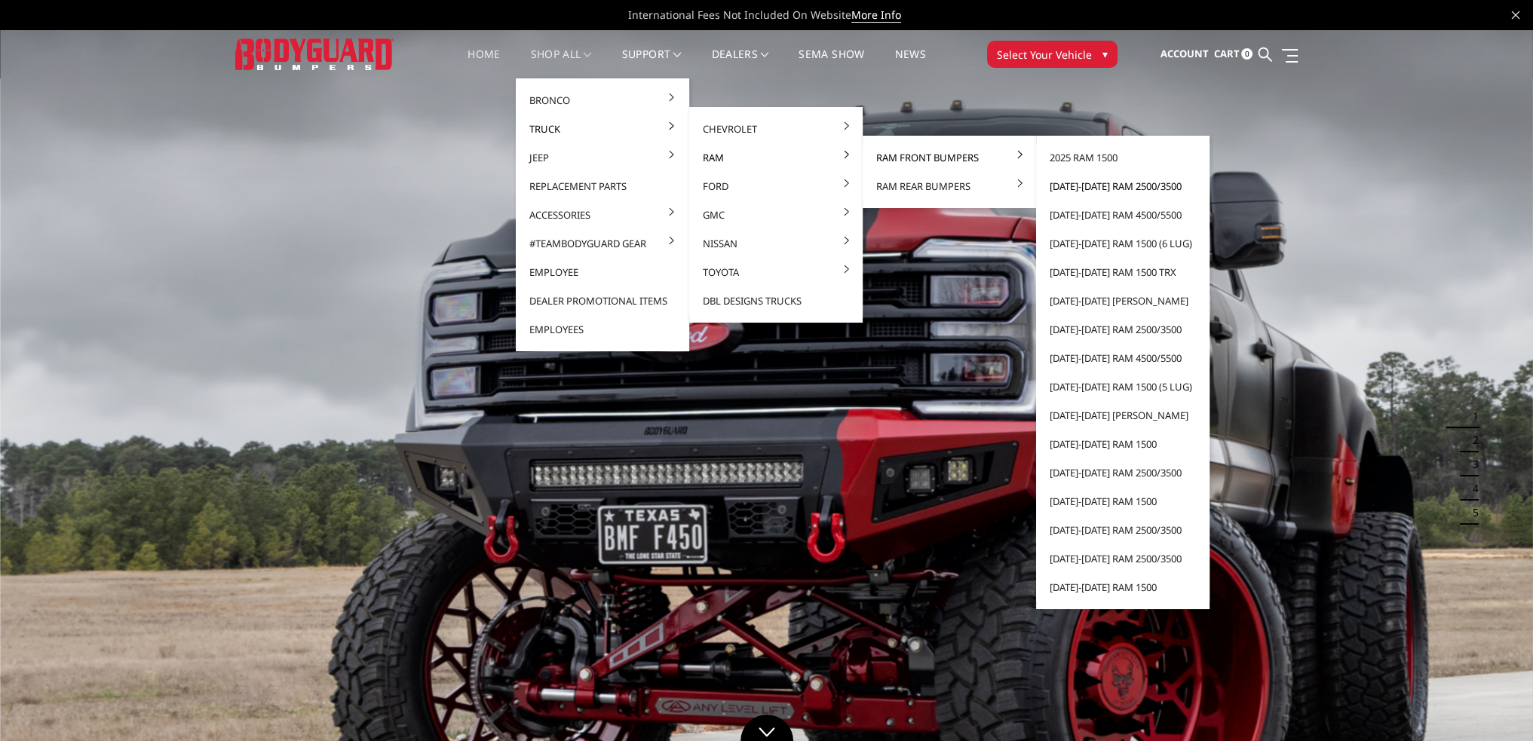
click at [1071, 185] on link "[DATE]-[DATE] Ram 2500/3500" at bounding box center [1122, 186] width 161 height 29
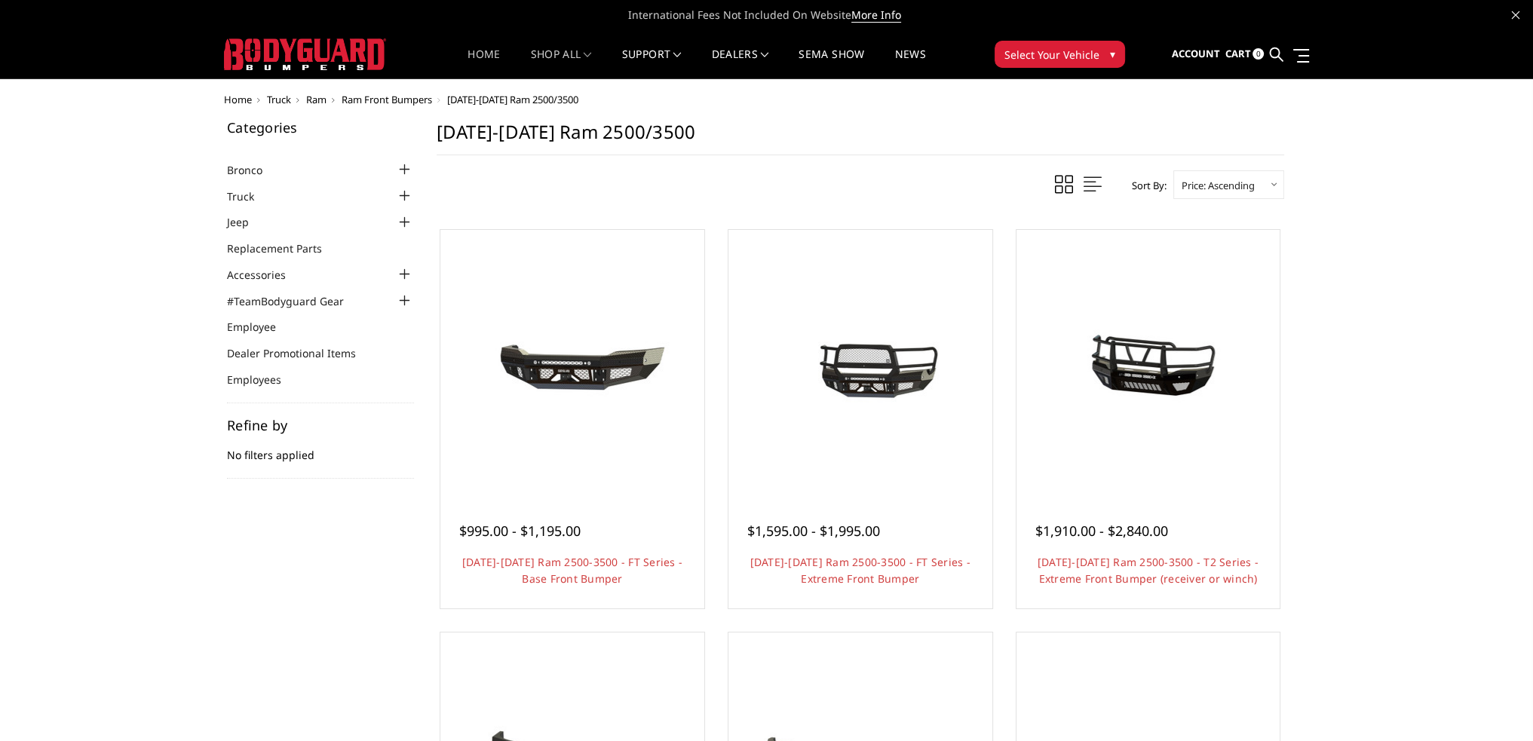
click at [493, 60] on link "Home" at bounding box center [484, 63] width 32 height 29
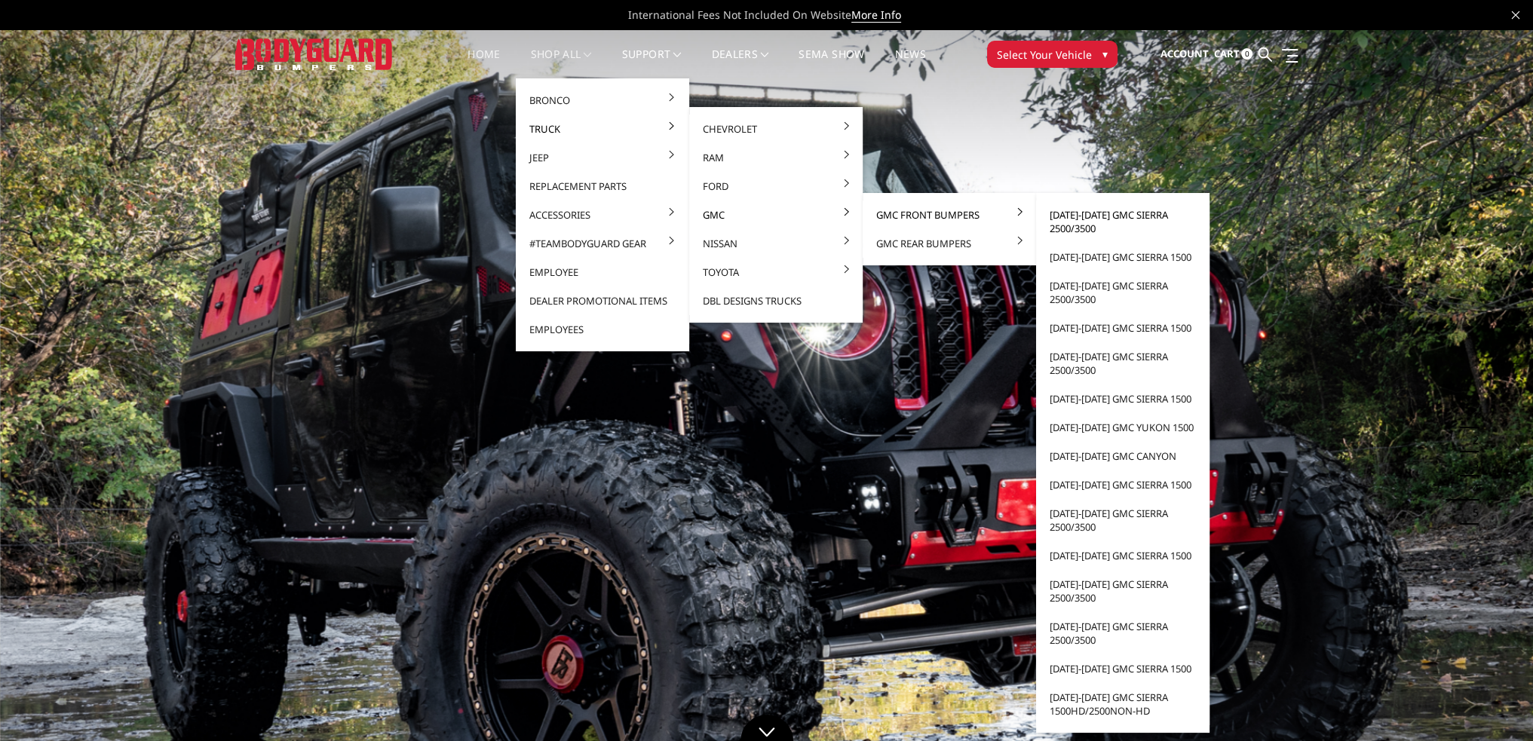
click at [1088, 213] on link "[DATE]-[DATE] GMC Sierra 2500/3500" at bounding box center [1122, 222] width 161 height 42
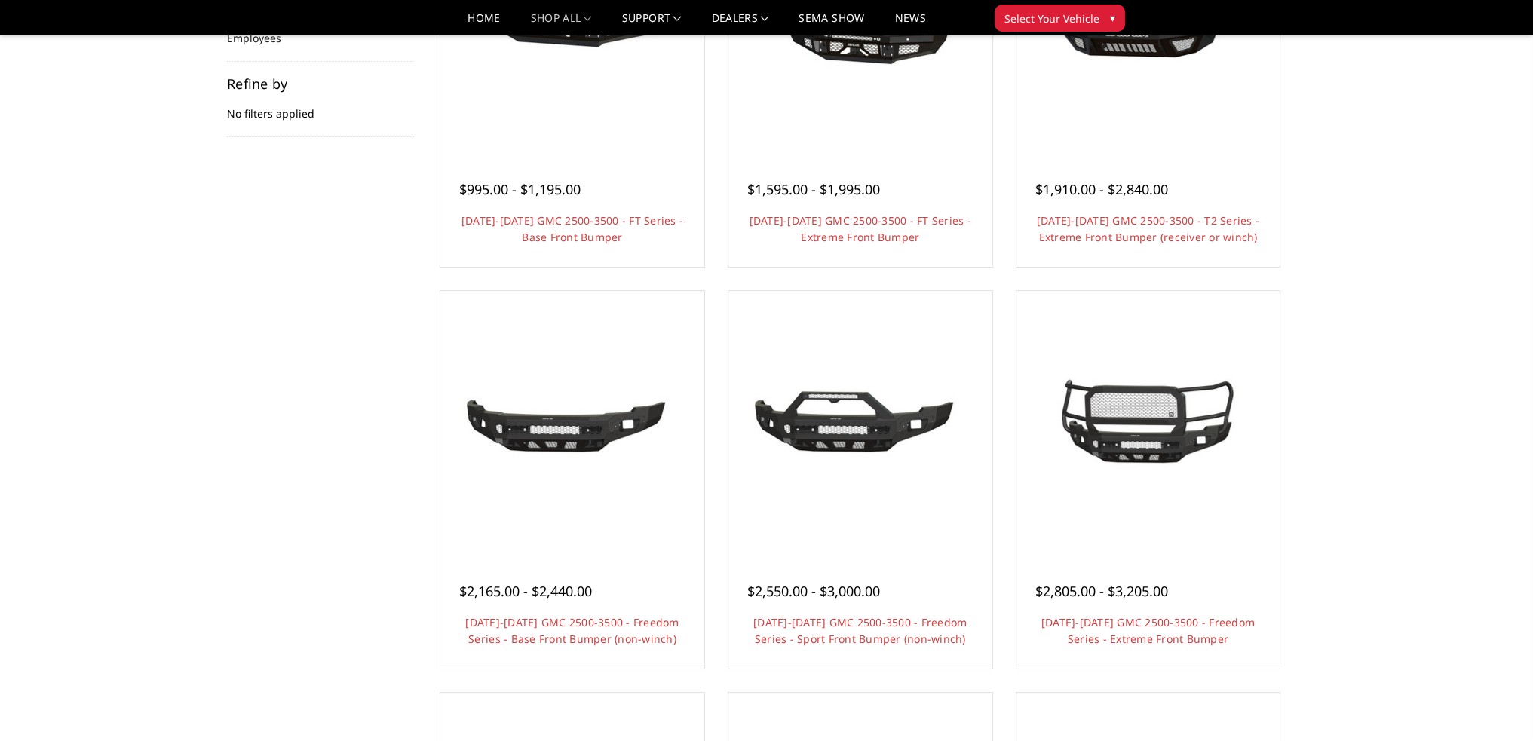
scroll to position [4, 0]
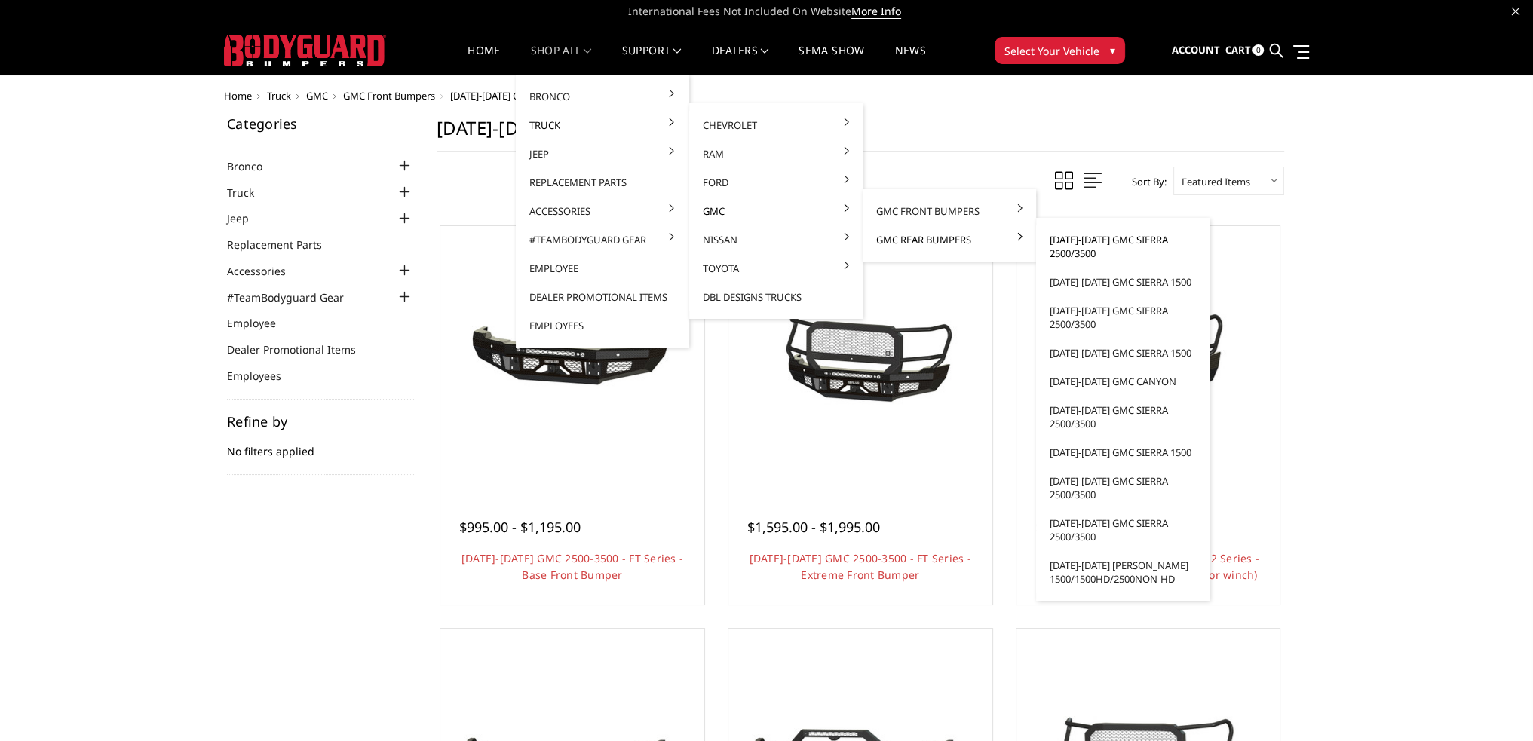
click at [1088, 241] on link "[DATE]-[DATE] GMC Sierra 2500/3500" at bounding box center [1122, 247] width 161 height 42
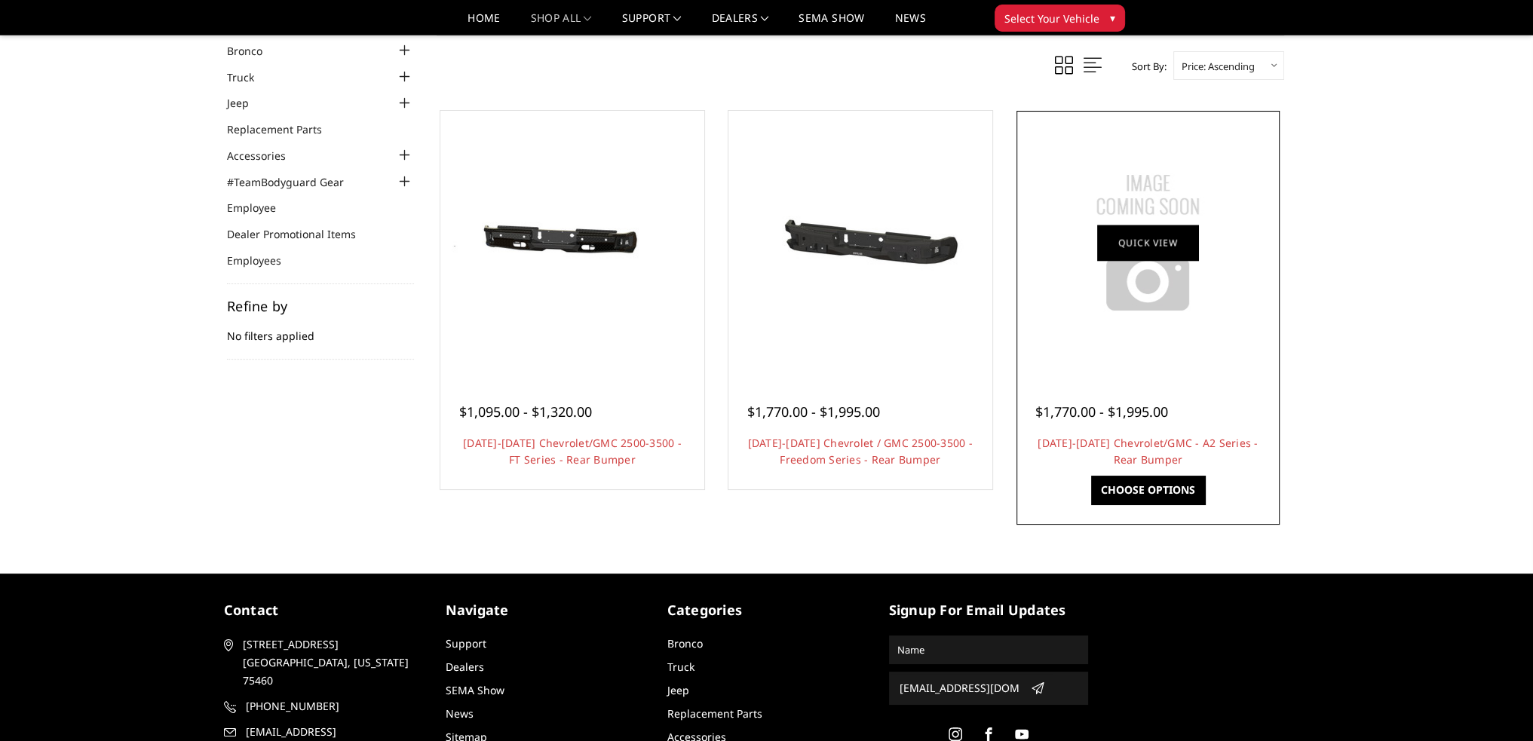
scroll to position [75, 0]
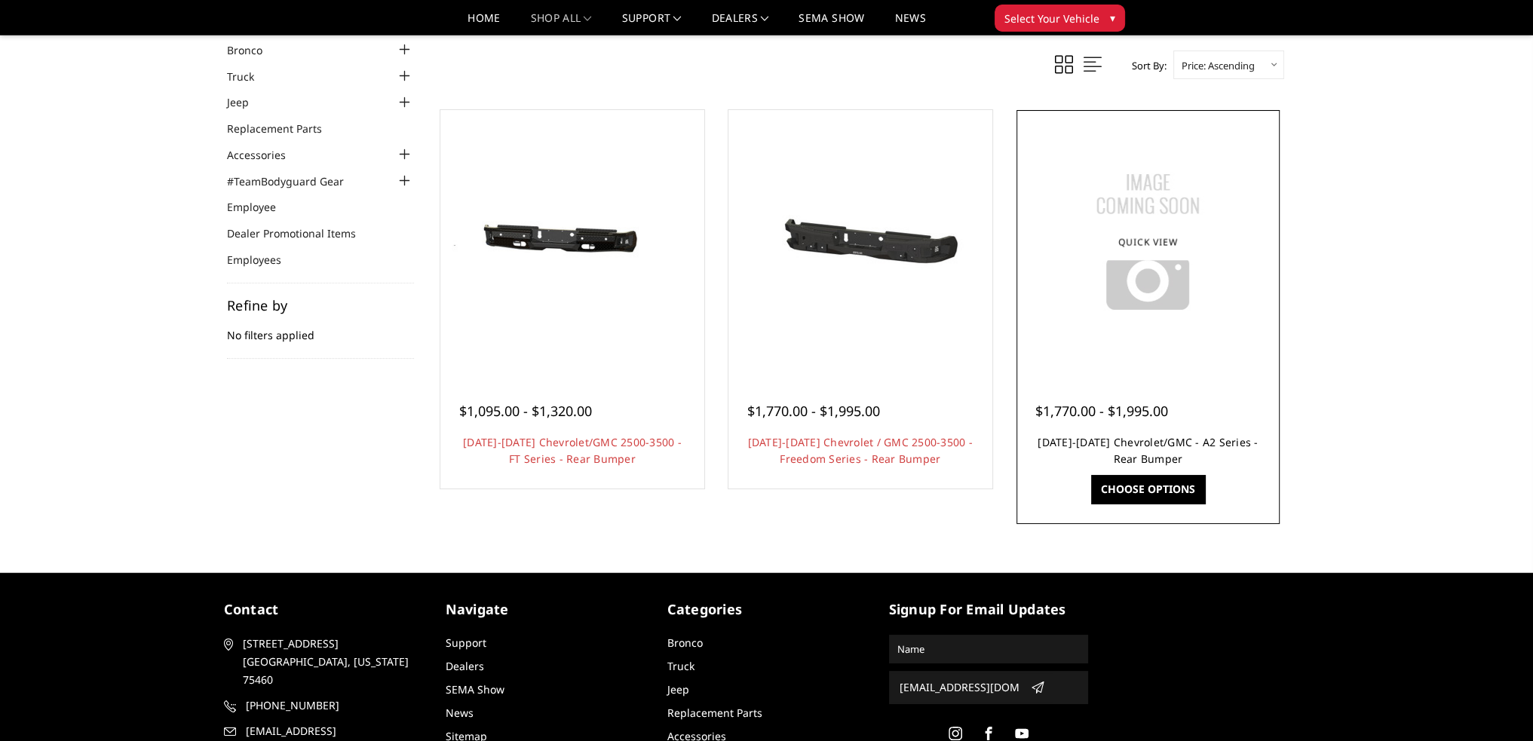
click at [1143, 440] on link "[DATE]-[DATE] Chevrolet/GMC - A2 Series - Rear Bumper" at bounding box center [1148, 450] width 220 height 31
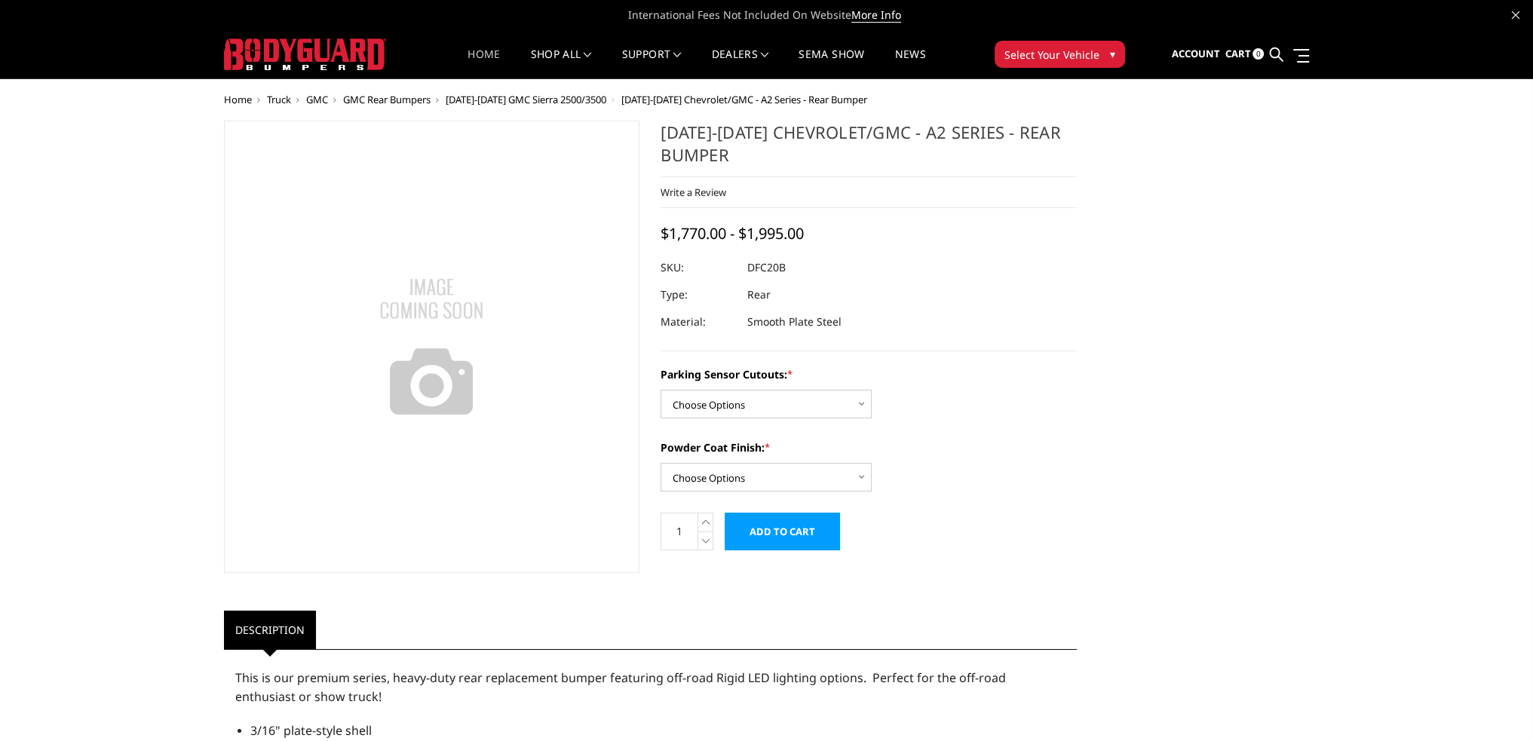
click at [478, 53] on link "Home" at bounding box center [484, 63] width 32 height 29
